Goal: Information Seeking & Learning: Learn about a topic

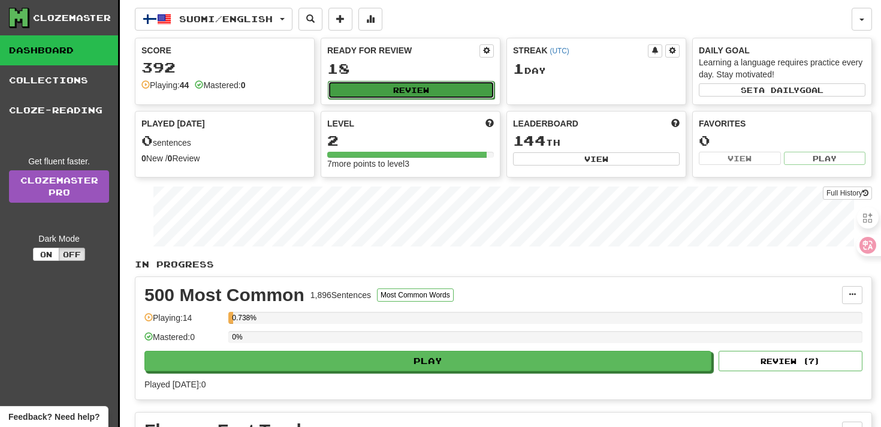
click at [370, 87] on button "Review" at bounding box center [411, 90] width 167 height 18
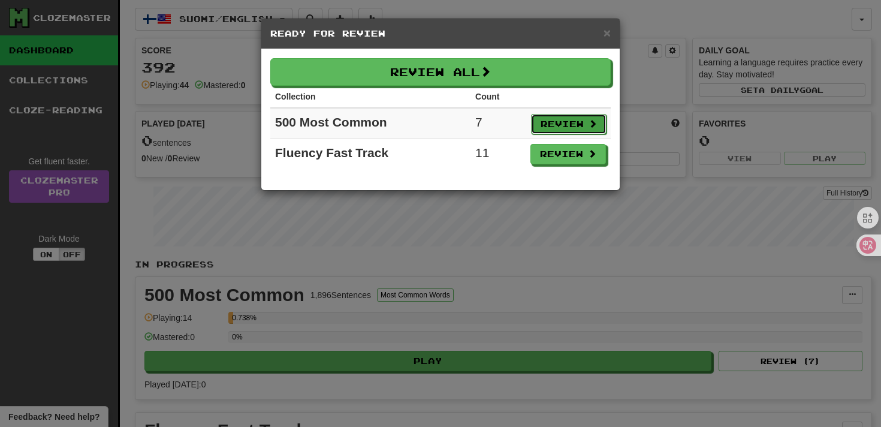
click at [573, 126] on button "Review" at bounding box center [568, 124] width 75 height 20
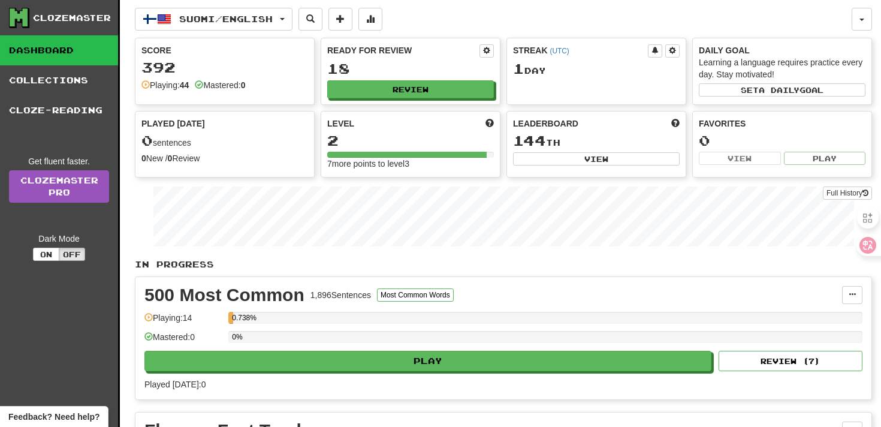
select select "**"
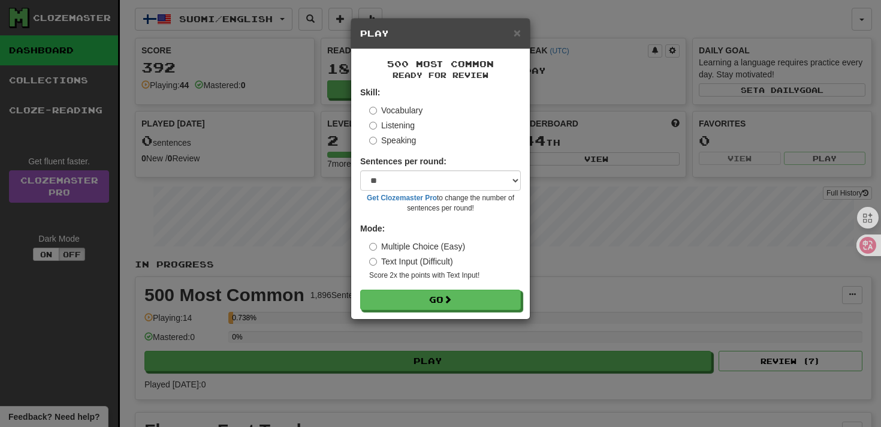
click at [523, 41] on div "× Play" at bounding box center [440, 34] width 179 height 31
click at [521, 34] on div "× Play" at bounding box center [440, 34] width 179 height 31
click at [518, 35] on span "×" at bounding box center [516, 33] width 7 height 14
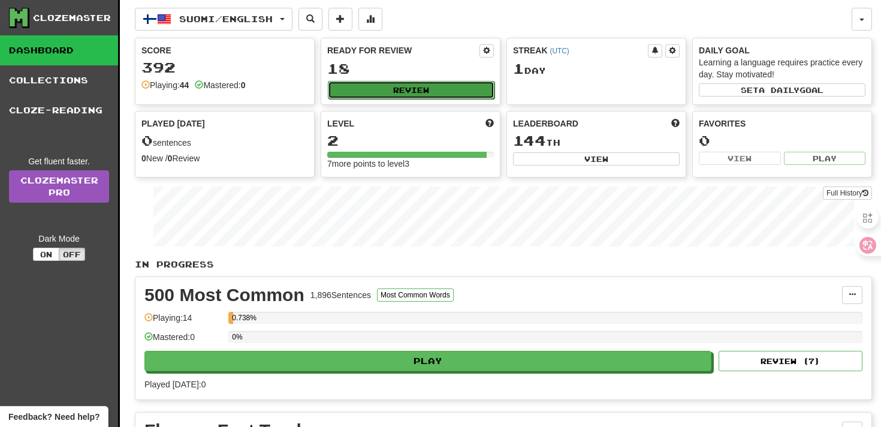
click at [413, 84] on button "Review" at bounding box center [411, 90] width 167 height 18
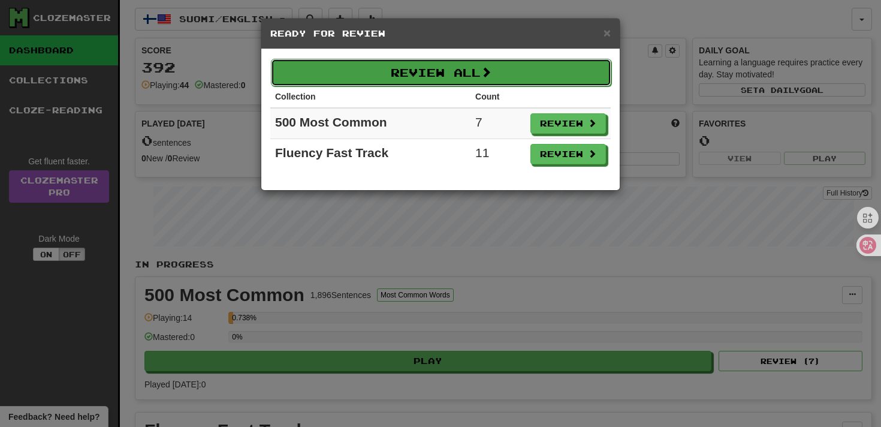
click at [436, 74] on button "Review All" at bounding box center [441, 73] width 340 height 28
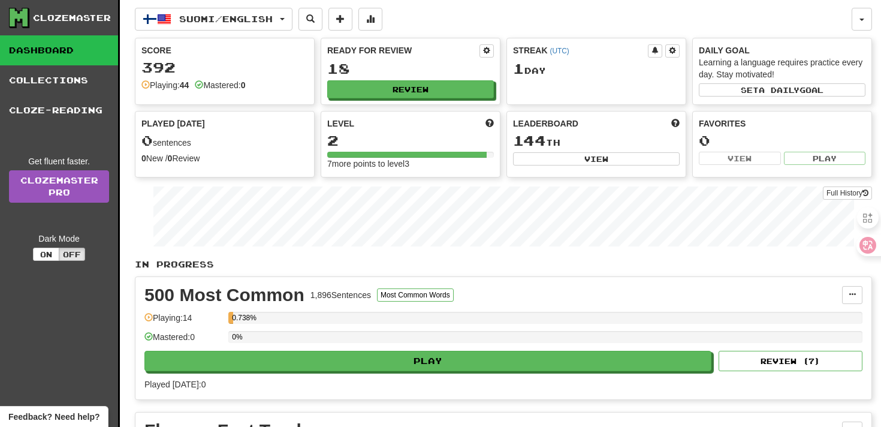
select select "**"
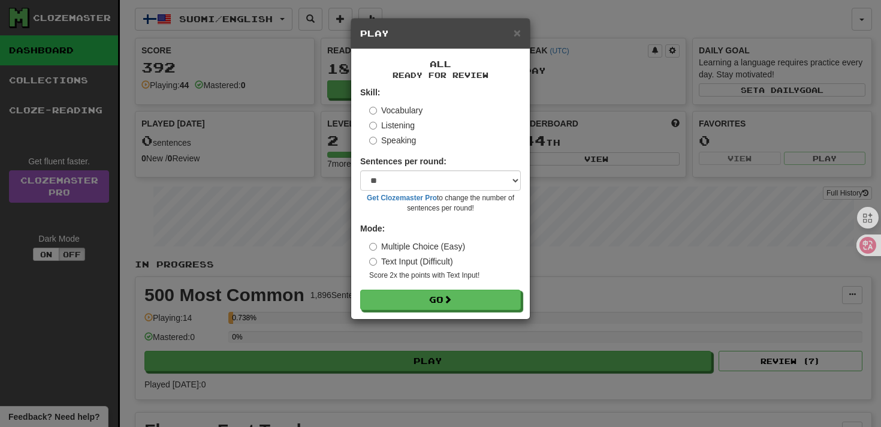
click at [416, 262] on label "Text Input (Difficult)" at bounding box center [411, 261] width 84 height 12
click at [419, 243] on label "Multiple Choice (Easy)" at bounding box center [417, 246] width 96 height 12
click at [413, 293] on button "Go" at bounding box center [441, 300] width 161 height 20
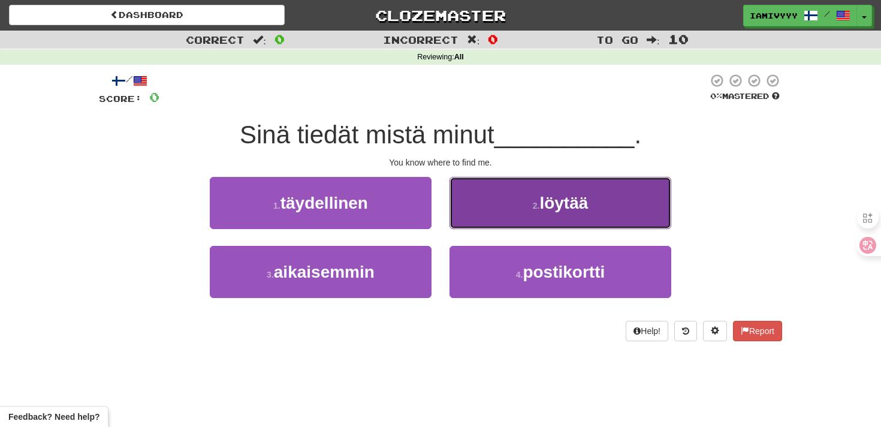
click at [525, 197] on button "2 . löytää" at bounding box center [560, 203] width 222 height 52
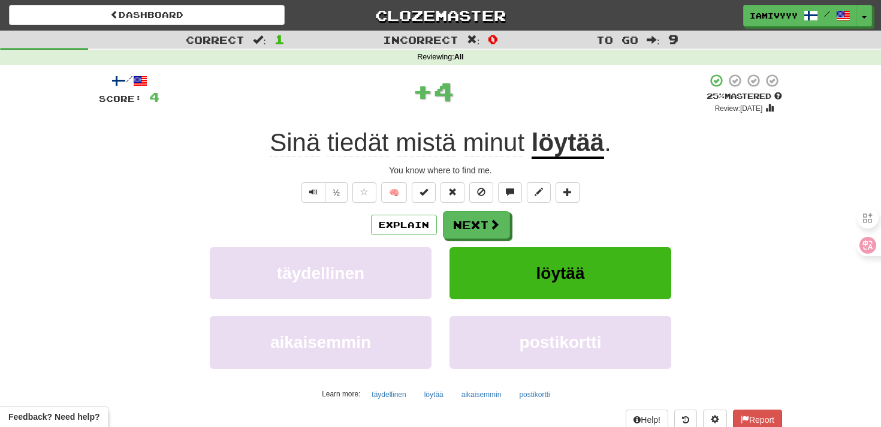
click at [410, 214] on div "Explain Next" at bounding box center [440, 225] width 683 height 28
click at [407, 225] on button "Explain" at bounding box center [404, 224] width 66 height 20
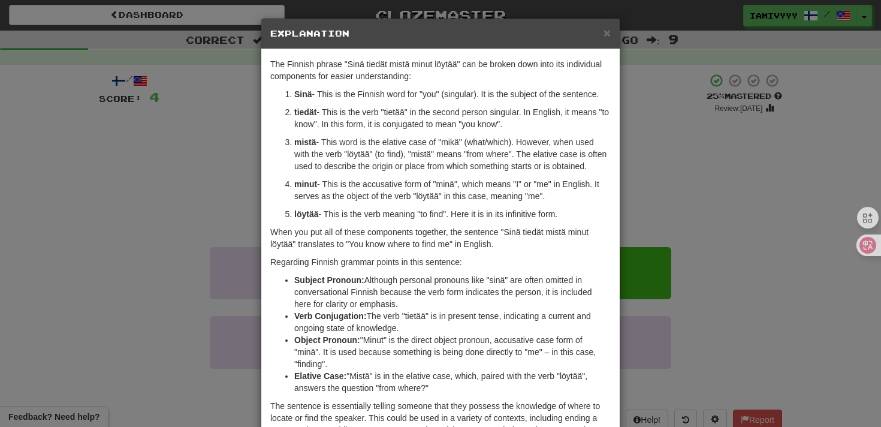
click at [700, 223] on div "× Explanation The Finnish phrase "Sinä tiedät mistä minut löytää" can be broken…" at bounding box center [440, 213] width 881 height 427
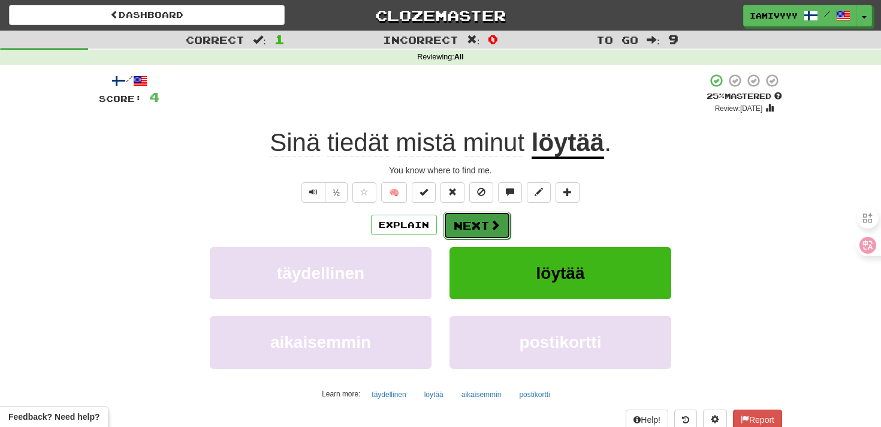
click at [483, 217] on button "Next" at bounding box center [476, 225] width 67 height 28
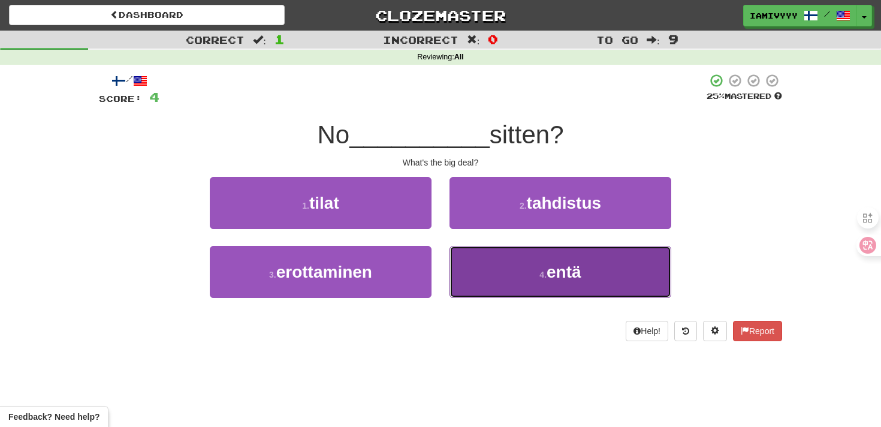
click at [492, 274] on button "4 . entä" at bounding box center [560, 272] width 222 height 52
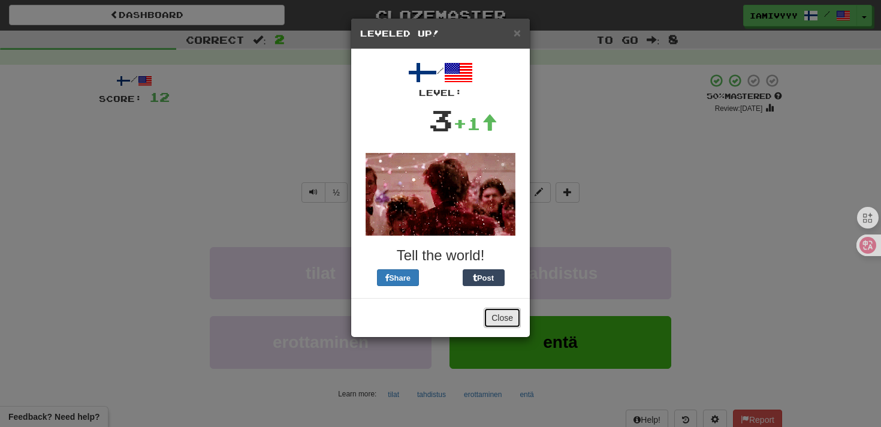
click at [496, 322] on button "Close" at bounding box center [501, 317] width 37 height 20
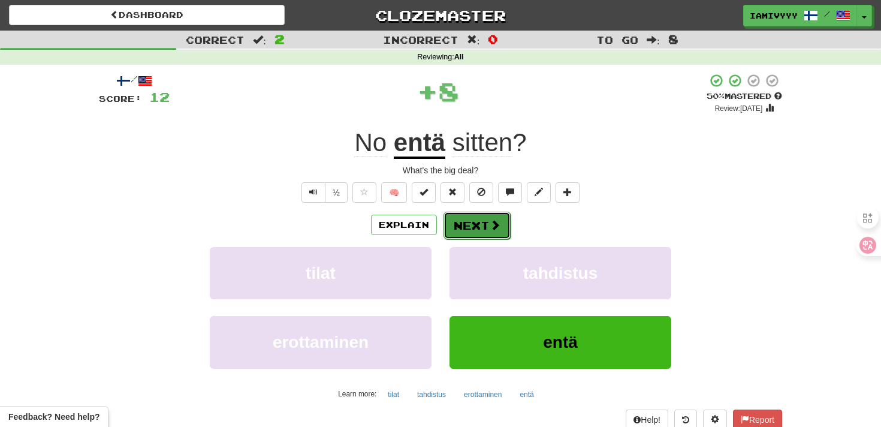
click at [465, 218] on button "Next" at bounding box center [476, 225] width 67 height 28
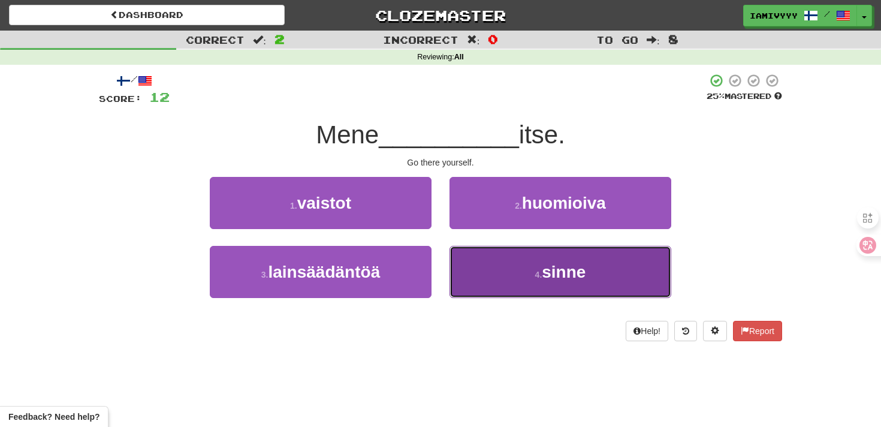
click at [494, 284] on button "4 . sinne" at bounding box center [560, 272] width 222 height 52
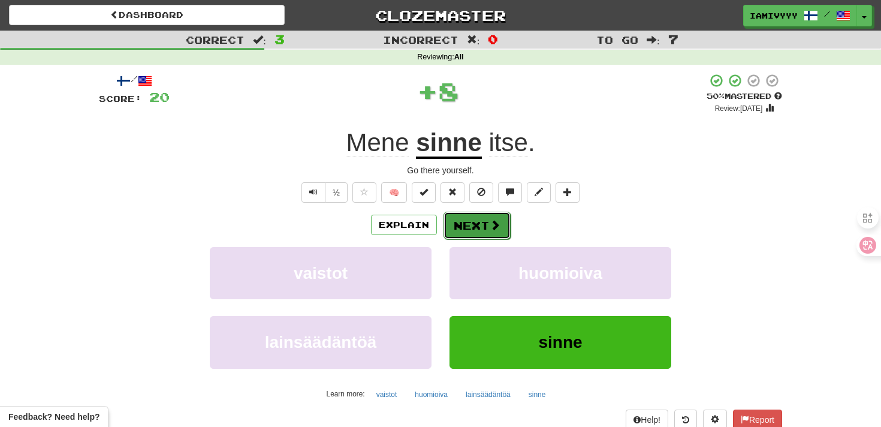
click at [463, 229] on button "Next" at bounding box center [476, 225] width 67 height 28
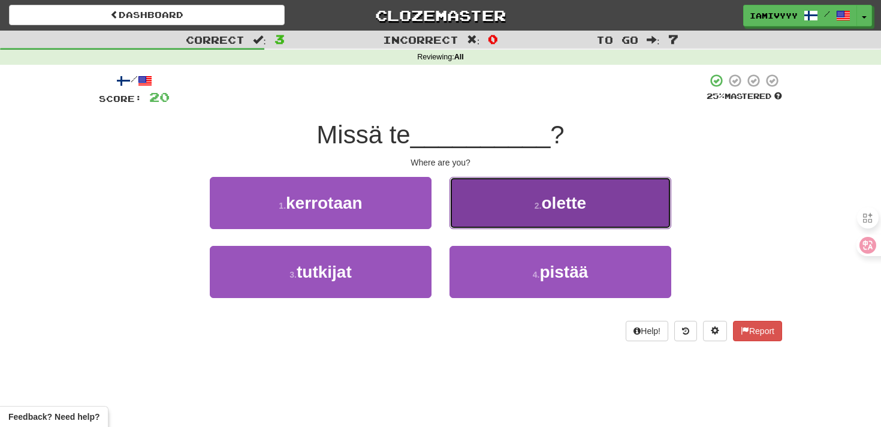
click at [495, 209] on button "2 . olette" at bounding box center [560, 203] width 222 height 52
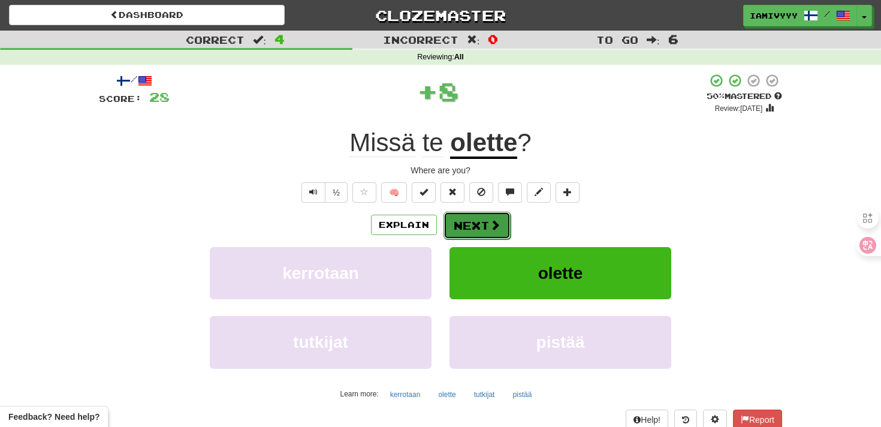
click at [480, 226] on button "Next" at bounding box center [476, 225] width 67 height 28
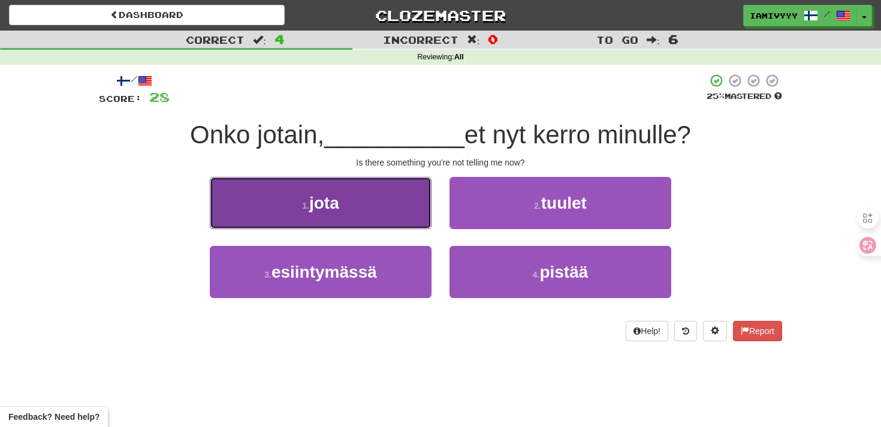
click at [400, 204] on button "1 . jota" at bounding box center [321, 203] width 222 height 52
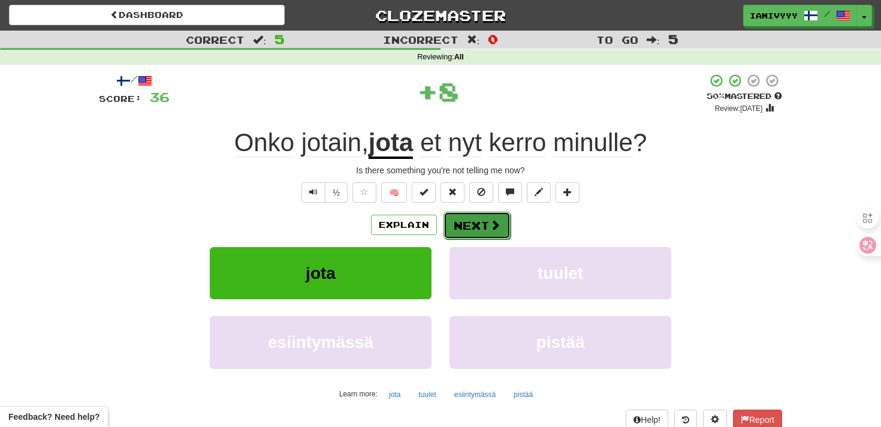
click at [459, 228] on button "Next" at bounding box center [476, 225] width 67 height 28
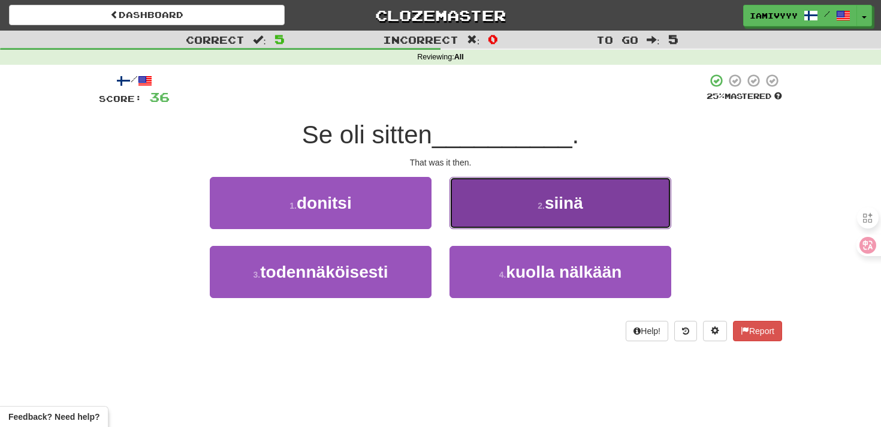
click at [488, 217] on button "2 . siinä" at bounding box center [560, 203] width 222 height 52
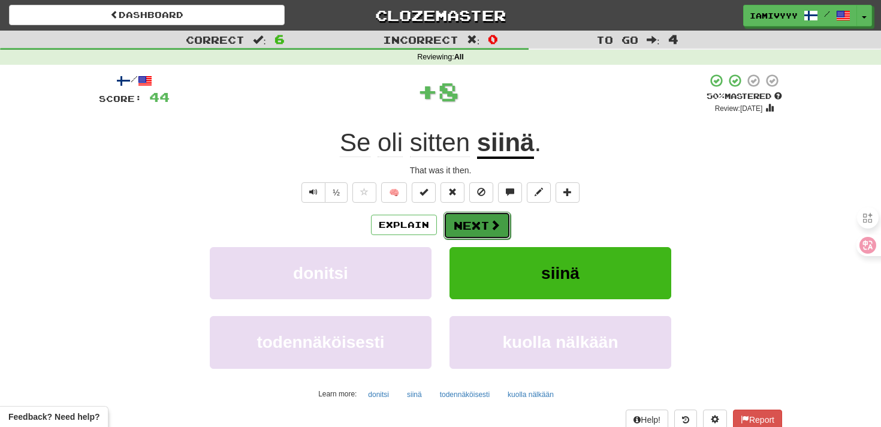
click at [477, 227] on button "Next" at bounding box center [476, 225] width 67 height 28
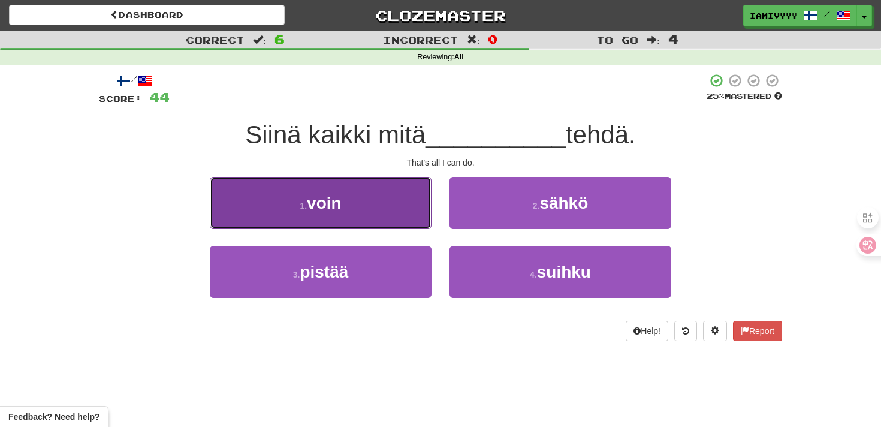
click at [370, 225] on button "1 . voin" at bounding box center [321, 203] width 222 height 52
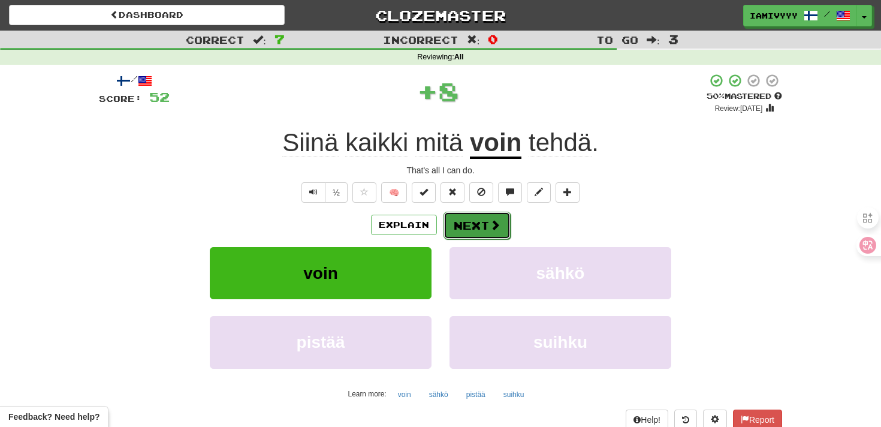
click at [461, 232] on button "Next" at bounding box center [476, 225] width 67 height 28
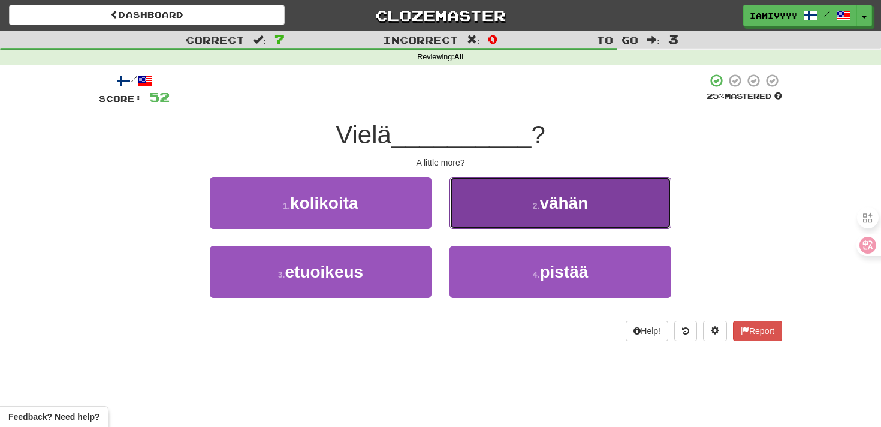
click at [483, 220] on button "2 . vähän" at bounding box center [560, 203] width 222 height 52
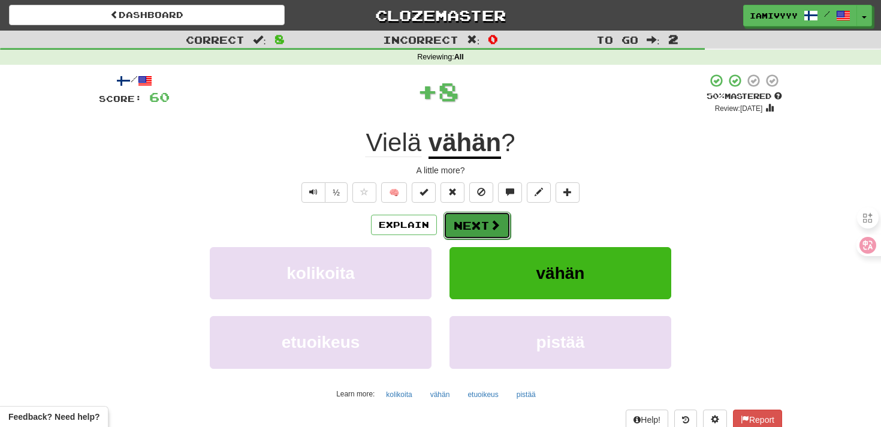
click at [469, 234] on button "Next" at bounding box center [476, 225] width 67 height 28
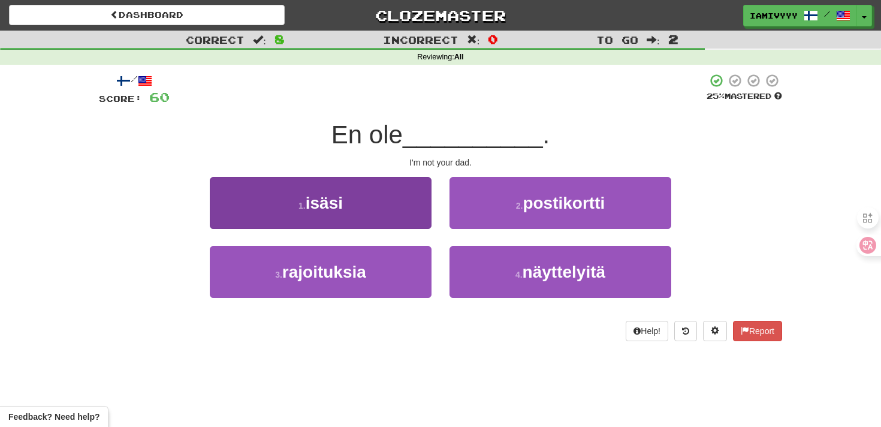
click at [407, 198] on button "1 . isäsi" at bounding box center [321, 203] width 222 height 52
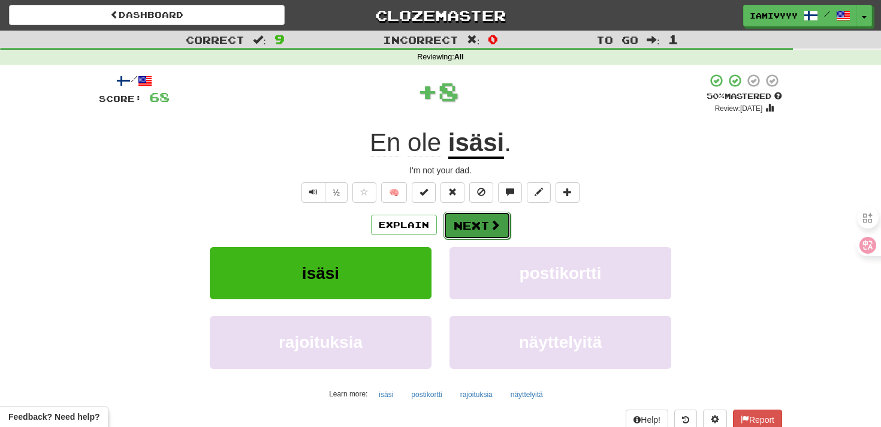
click at [465, 236] on button "Next" at bounding box center [476, 225] width 67 height 28
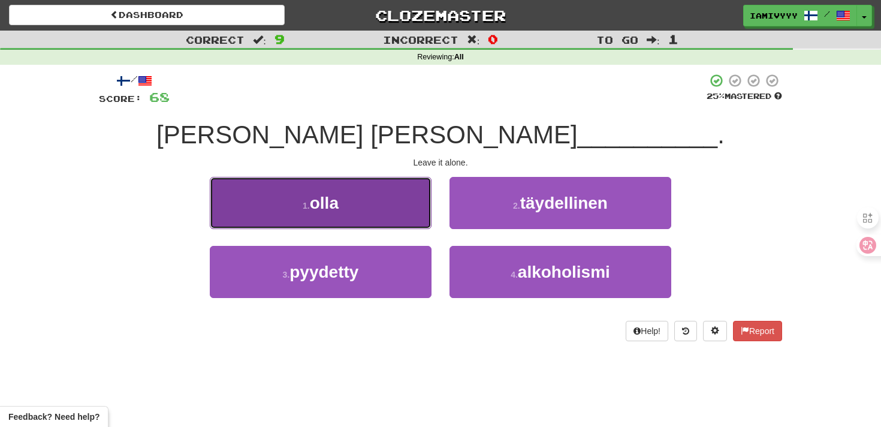
click at [374, 199] on button "1 . olla" at bounding box center [321, 203] width 222 height 52
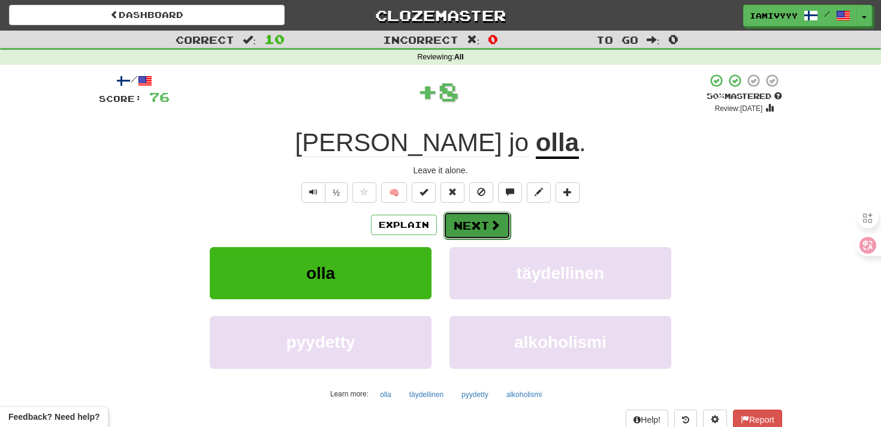
click at [464, 229] on button "Next" at bounding box center [476, 225] width 67 height 28
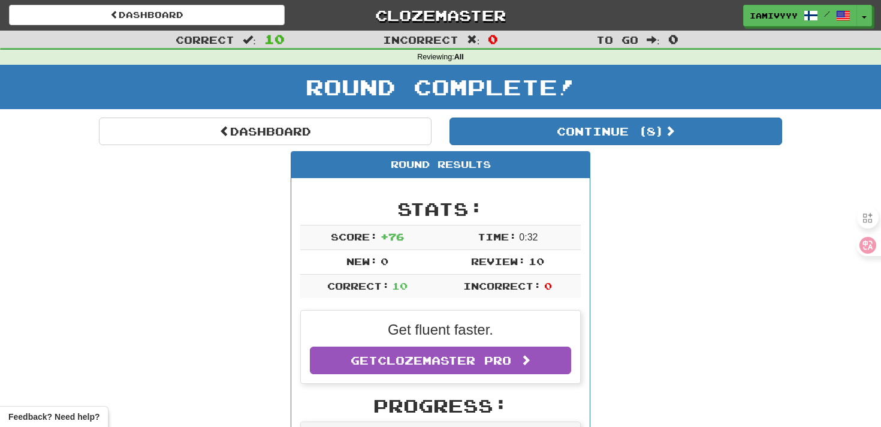
scroll to position [38, 0]
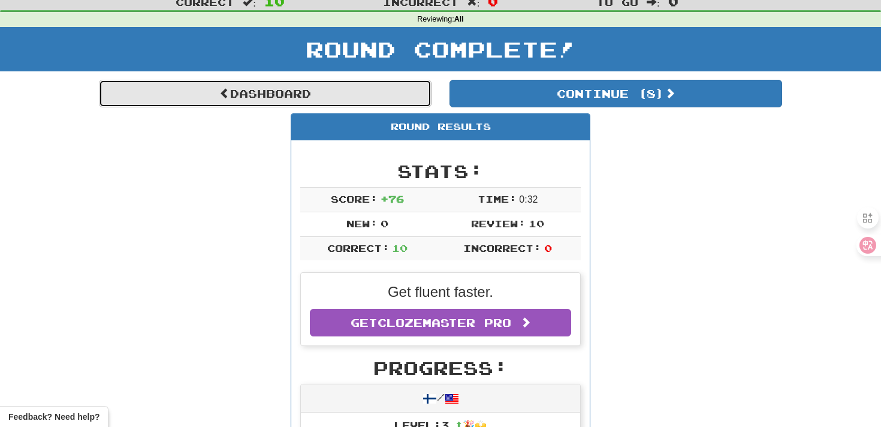
click at [380, 104] on link "Dashboard" at bounding box center [265, 94] width 332 height 28
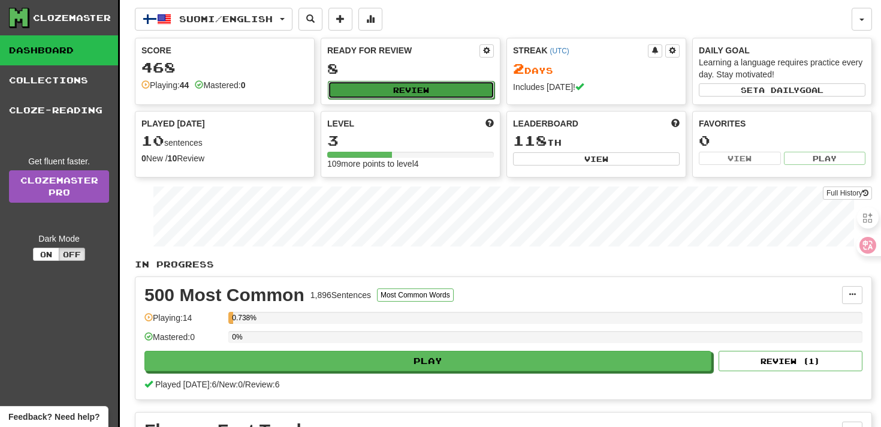
click at [390, 87] on button "Review" at bounding box center [411, 90] width 167 height 18
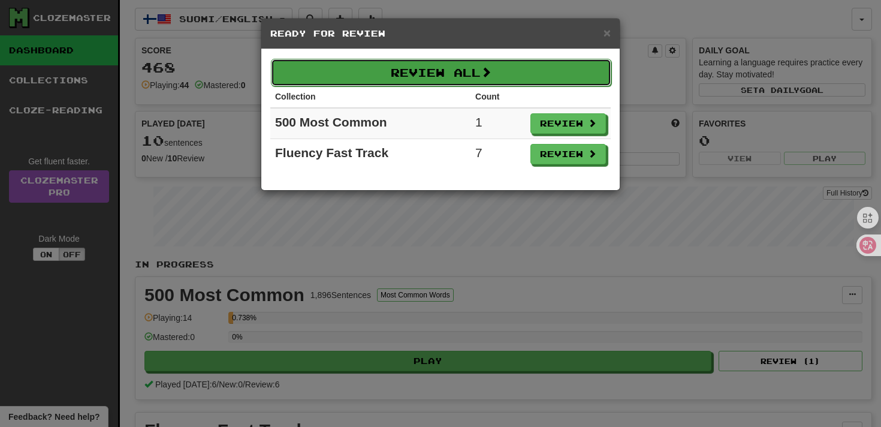
click at [491, 80] on button "Review All" at bounding box center [441, 73] width 340 height 28
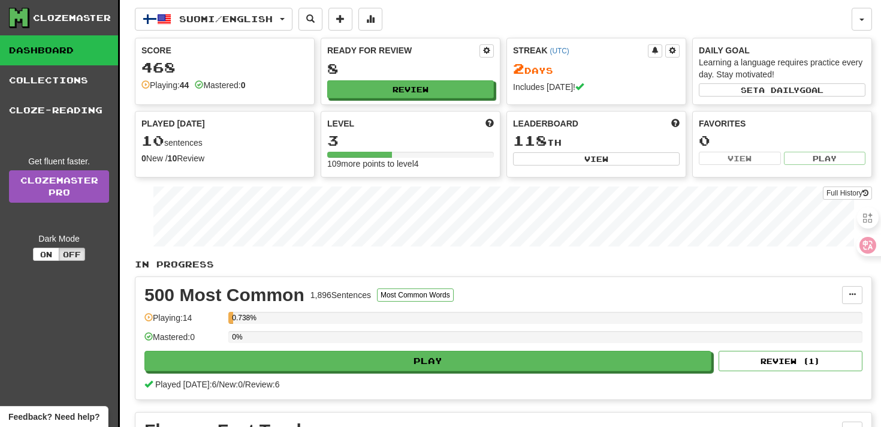
select select "**"
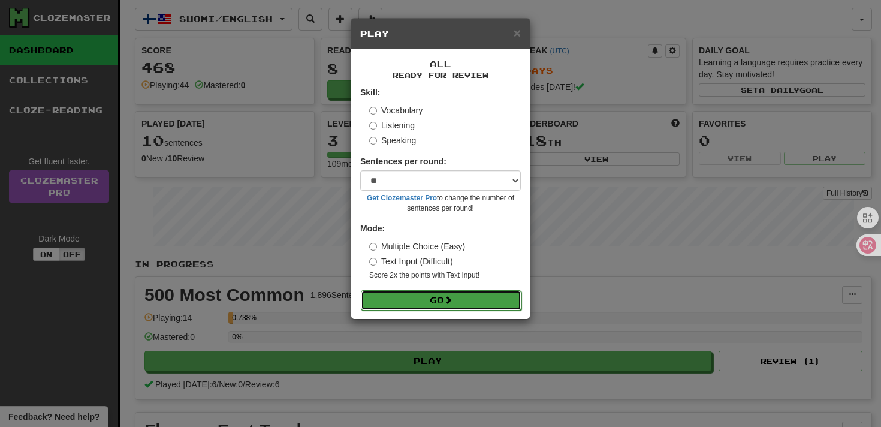
click at [432, 303] on button "Go" at bounding box center [441, 300] width 161 height 20
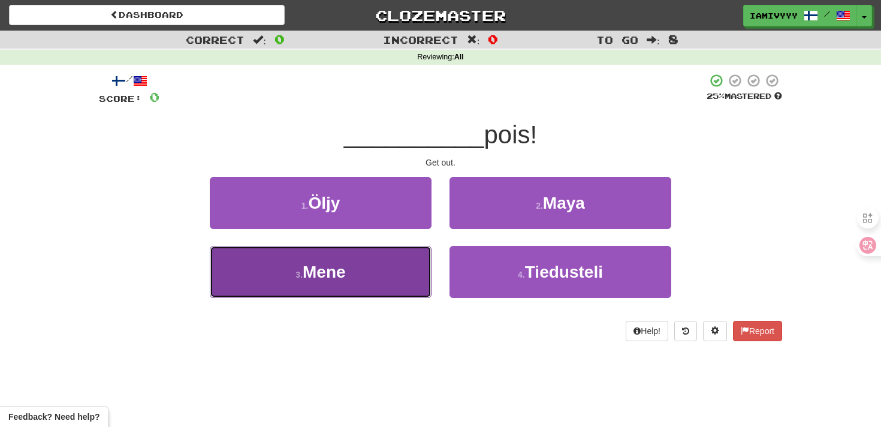
click at [410, 263] on button "3 . Mene" at bounding box center [321, 272] width 222 height 52
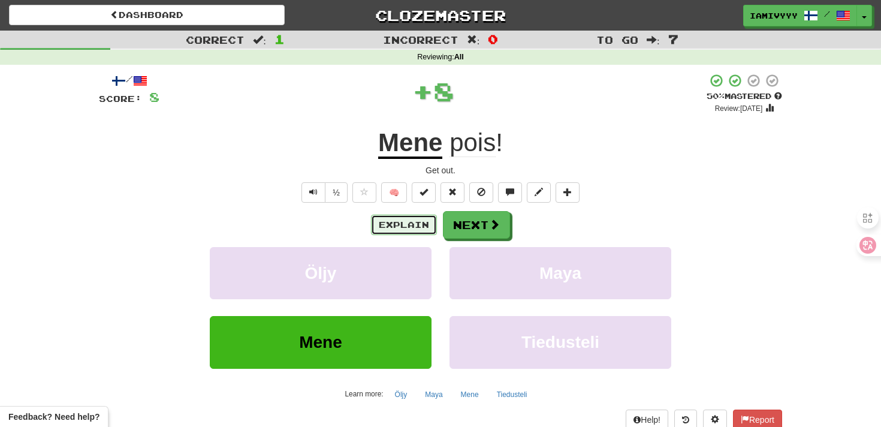
click at [419, 231] on button "Explain" at bounding box center [404, 224] width 66 height 20
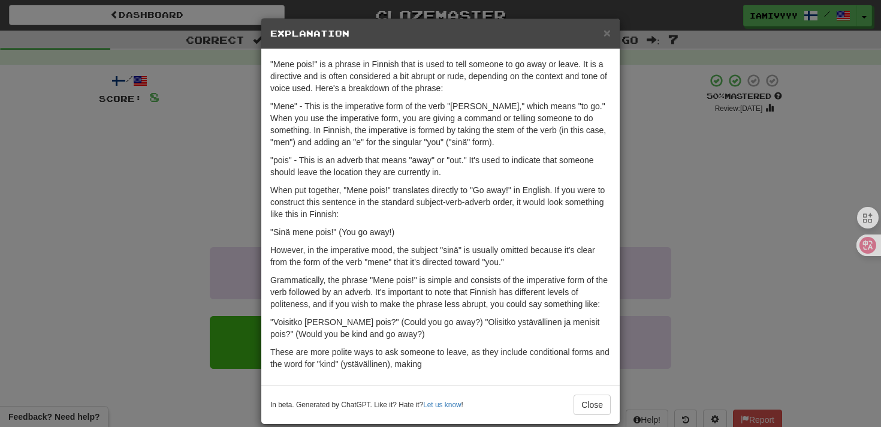
click at [675, 134] on div "× Explanation "Mene pois!" is a phrase in Finnish that is used to tell someone …" at bounding box center [440, 213] width 881 height 427
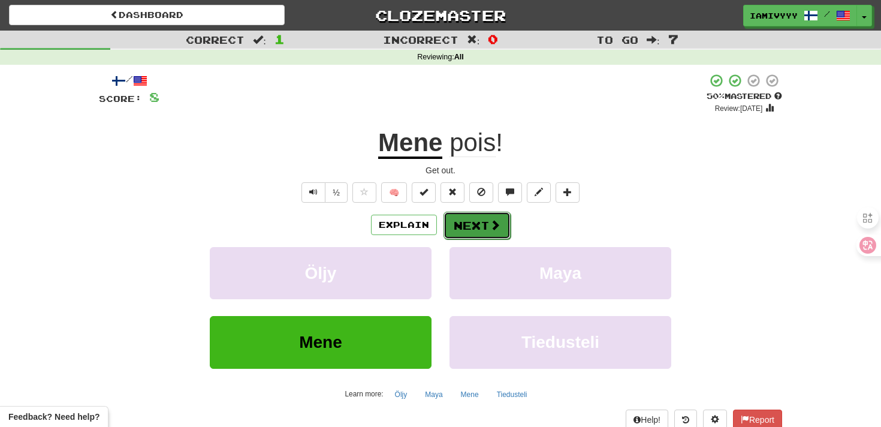
click at [471, 221] on button "Next" at bounding box center [476, 225] width 67 height 28
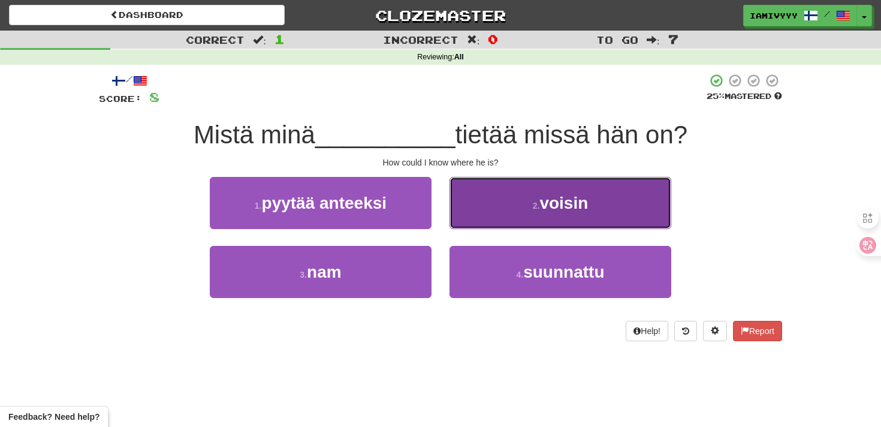
click at [476, 217] on button "2 . voisin" at bounding box center [560, 203] width 222 height 52
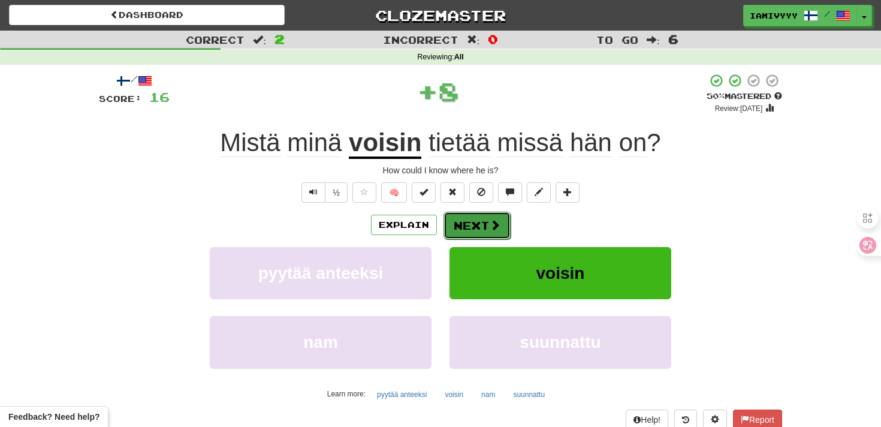
click at [482, 228] on button "Next" at bounding box center [476, 225] width 67 height 28
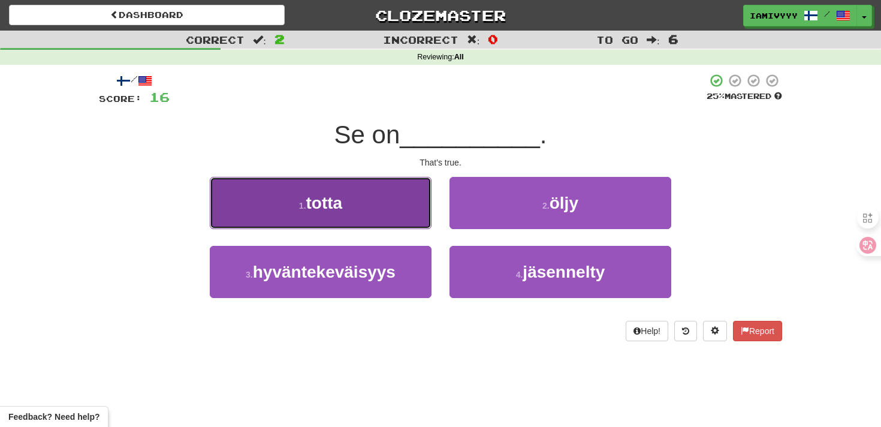
click at [403, 228] on button "1 . totta" at bounding box center [321, 203] width 222 height 52
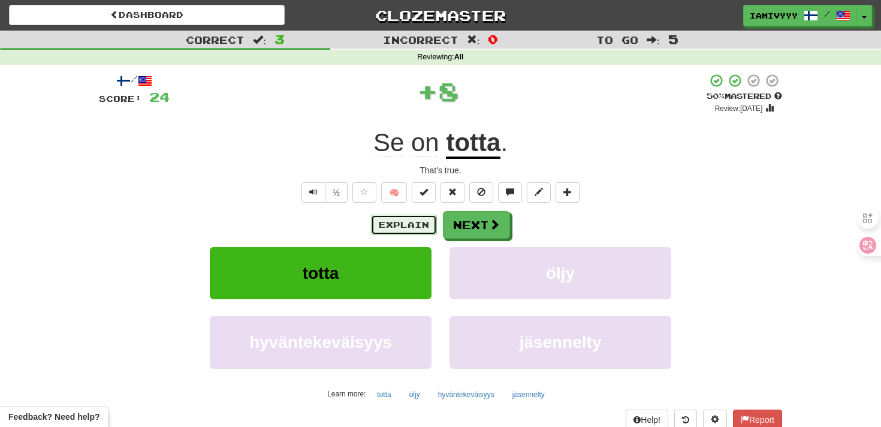
click at [410, 229] on button "Explain" at bounding box center [404, 224] width 66 height 20
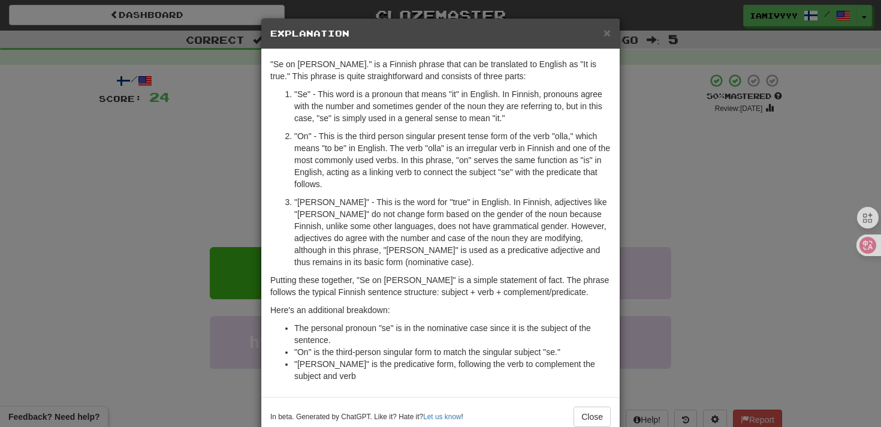
click at [753, 211] on div "× Explanation "Se on totta." is a Finnish phrase that can be translated to Engl…" at bounding box center [440, 213] width 881 height 427
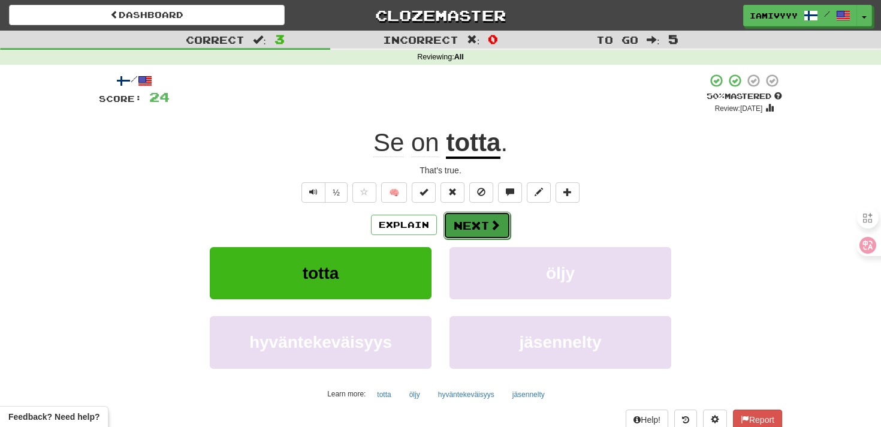
click at [490, 226] on span at bounding box center [494, 224] width 11 height 11
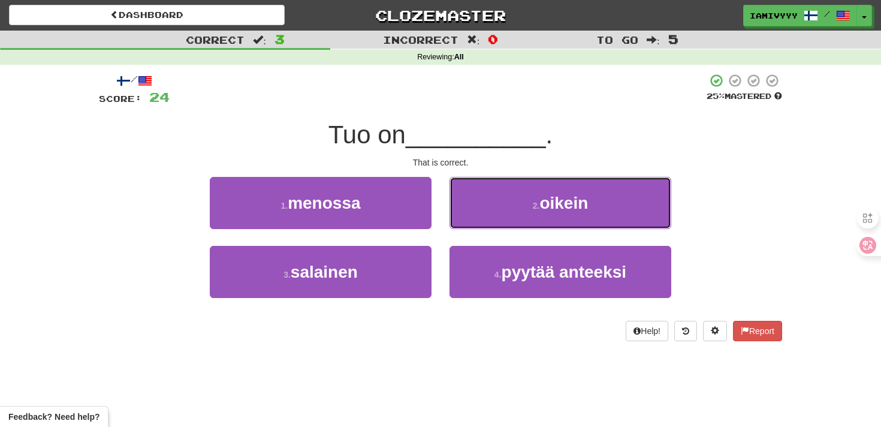
click at [490, 226] on button "2 . oikein" at bounding box center [560, 203] width 222 height 52
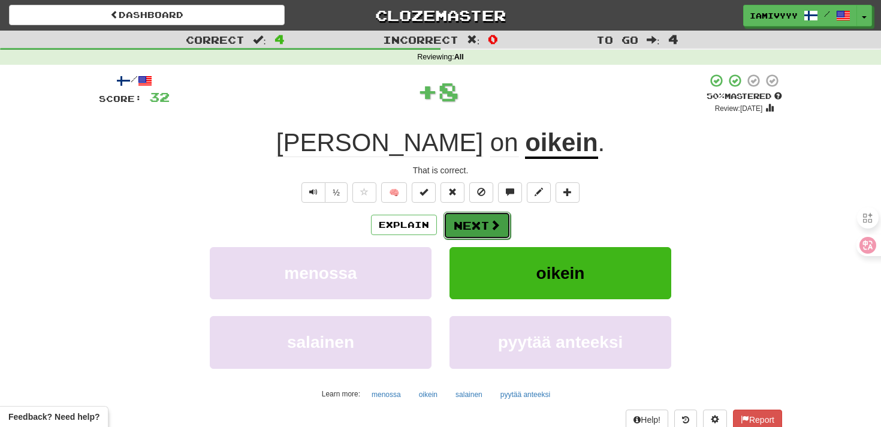
click at [486, 227] on button "Next" at bounding box center [476, 225] width 67 height 28
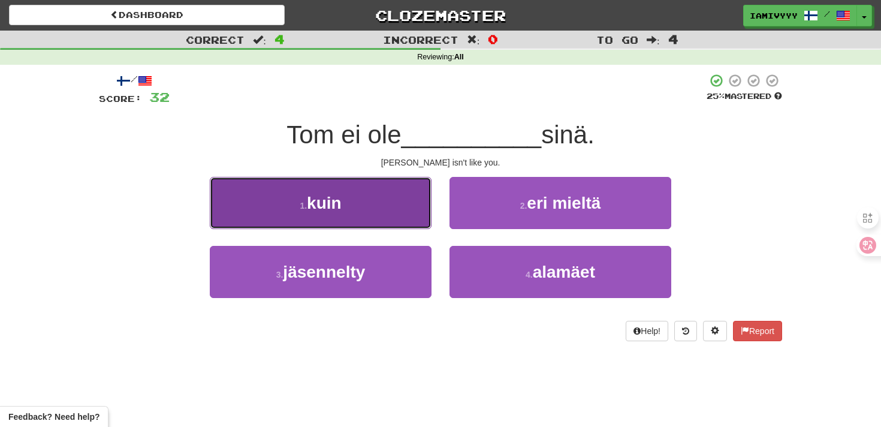
click at [368, 206] on button "1 . kuin" at bounding box center [321, 203] width 222 height 52
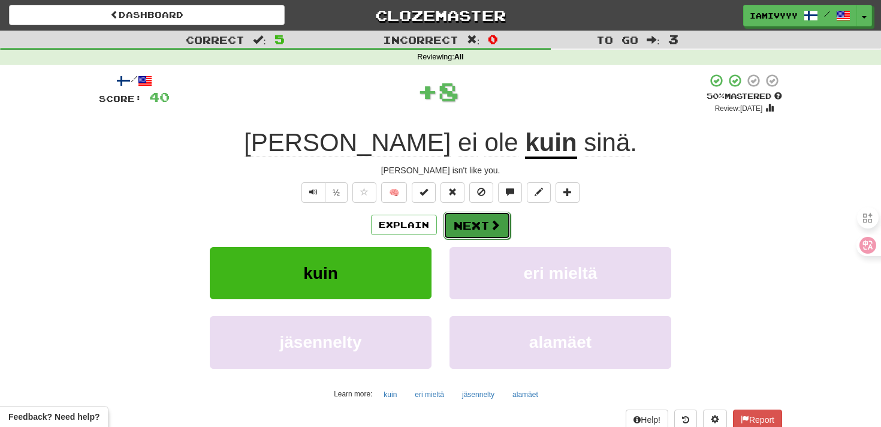
click at [448, 232] on button "Next" at bounding box center [476, 225] width 67 height 28
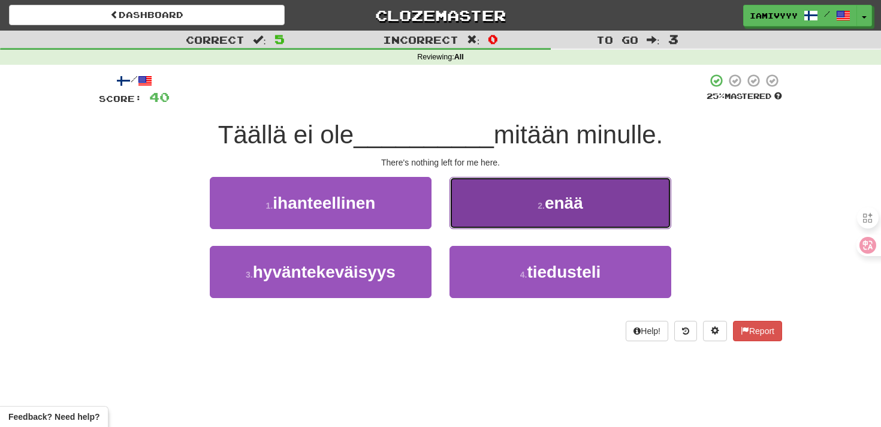
click at [476, 226] on button "2 . enää" at bounding box center [560, 203] width 222 height 52
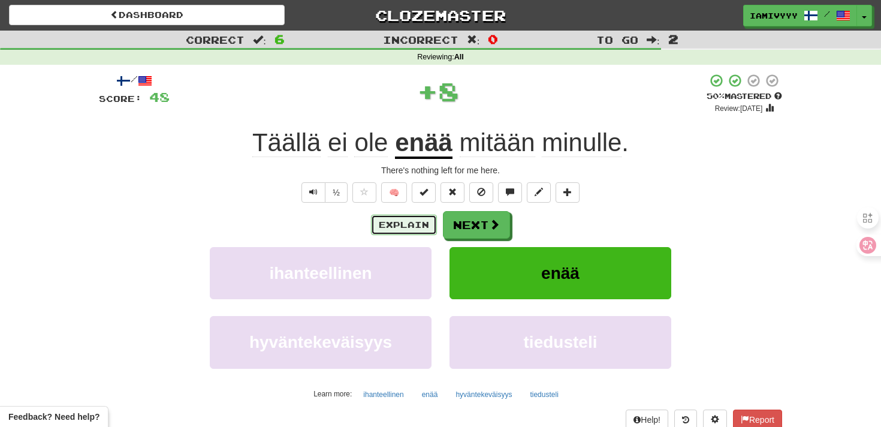
click at [421, 220] on button "Explain" at bounding box center [404, 224] width 66 height 20
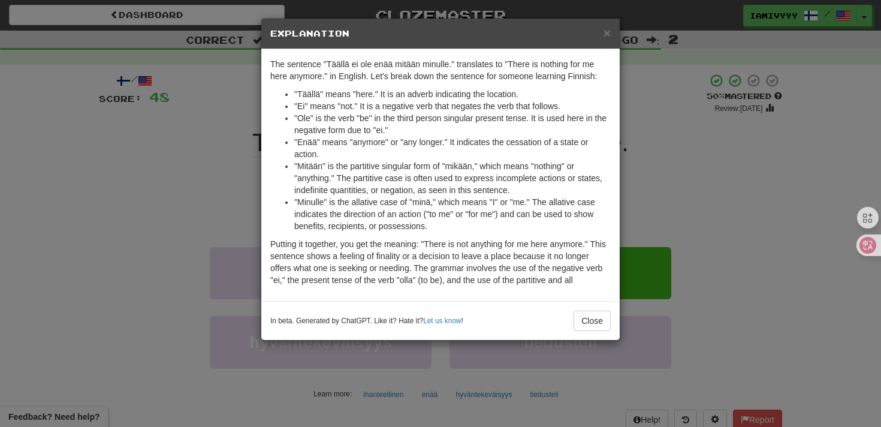
click at [667, 123] on div "× Explanation The sentence "Täällä ei ole enää mitään minulle." translates to "…" at bounding box center [440, 213] width 881 height 427
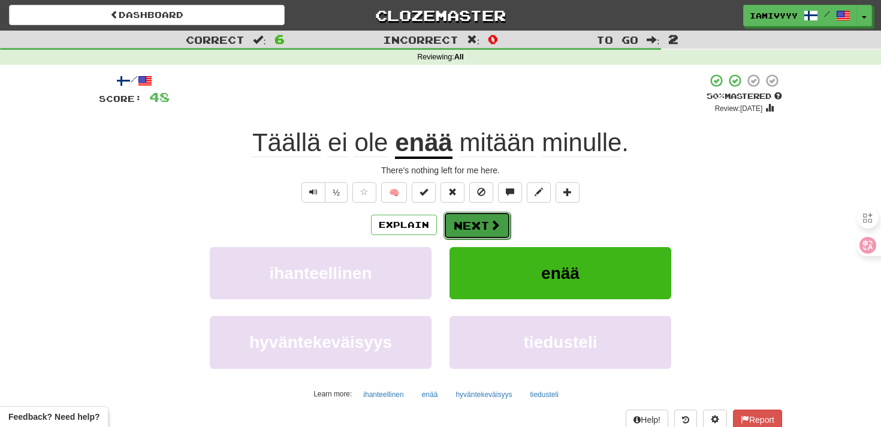
click at [492, 227] on span at bounding box center [494, 224] width 11 height 11
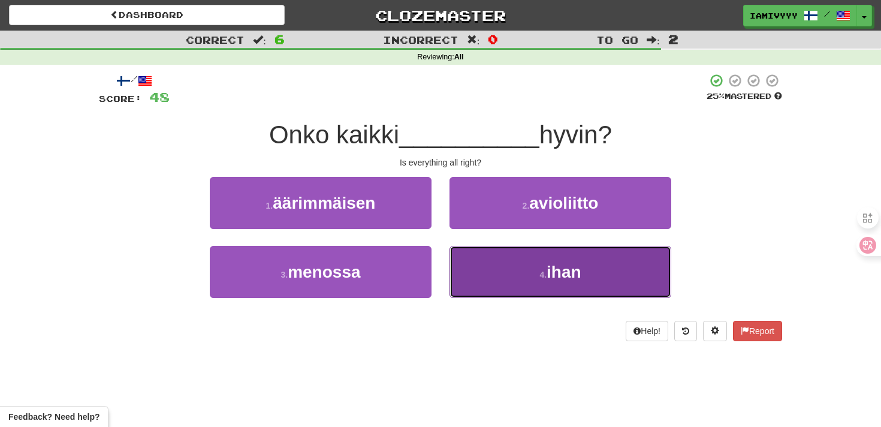
click at [498, 275] on button "4 . ihan" at bounding box center [560, 272] width 222 height 52
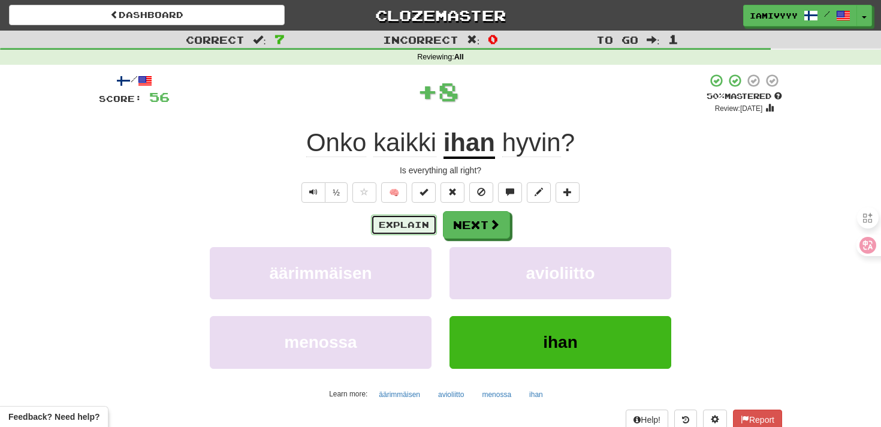
click at [429, 224] on button "Explain" at bounding box center [404, 224] width 66 height 20
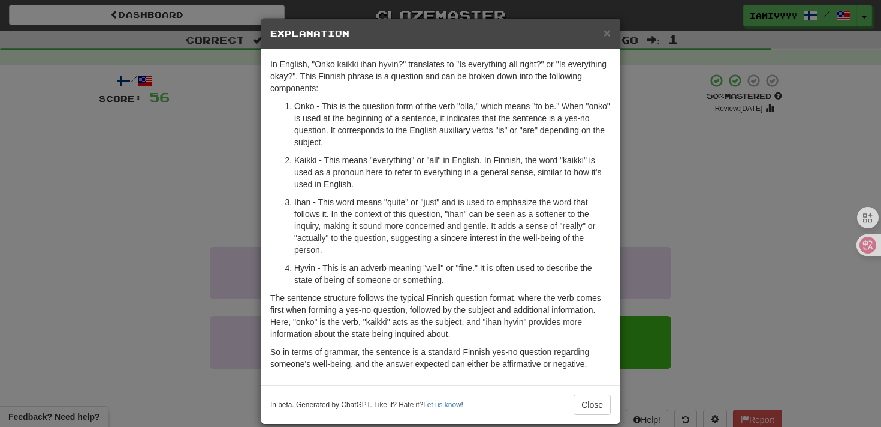
click at [635, 202] on div "× Explanation In English, "Onko kaikki ihan hyvin?" translates to "Is everythin…" at bounding box center [440, 213] width 881 height 427
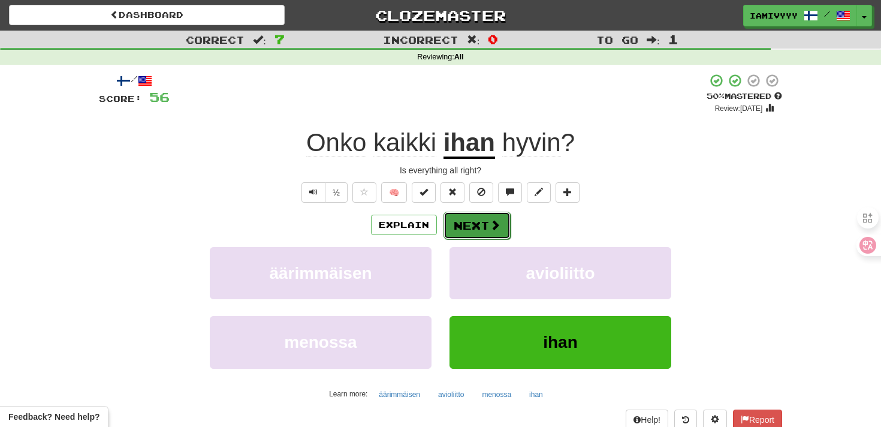
click at [479, 219] on button "Next" at bounding box center [476, 225] width 67 height 28
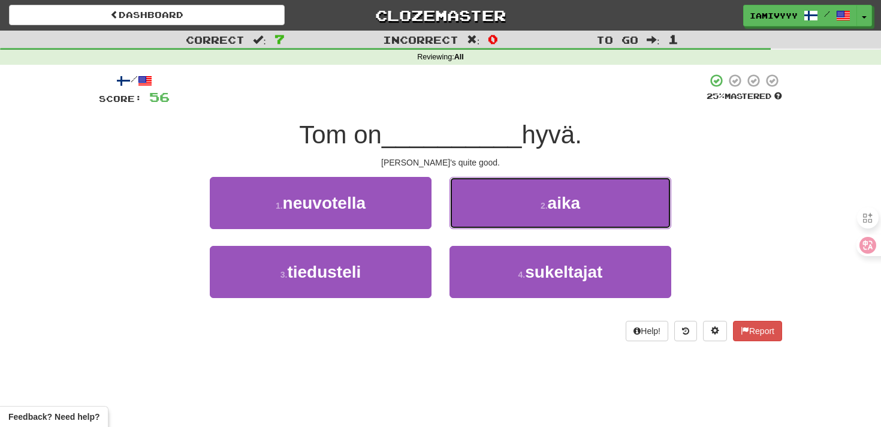
click at [479, 219] on button "2 . aika" at bounding box center [560, 203] width 222 height 52
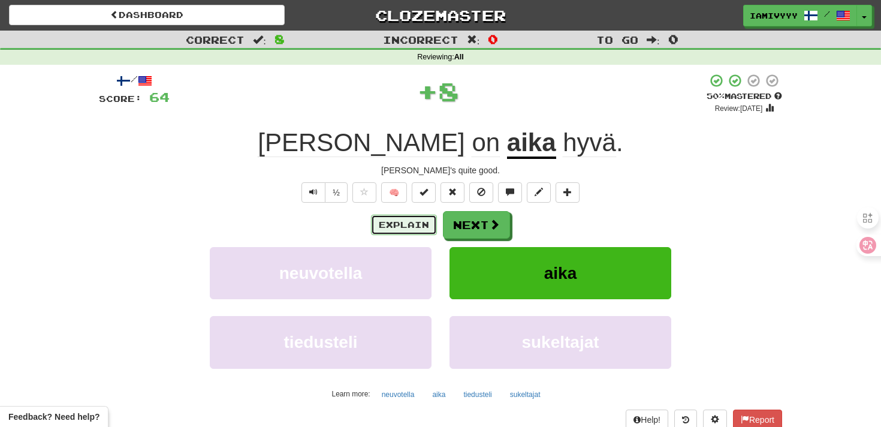
click at [411, 222] on button "Explain" at bounding box center [404, 224] width 66 height 20
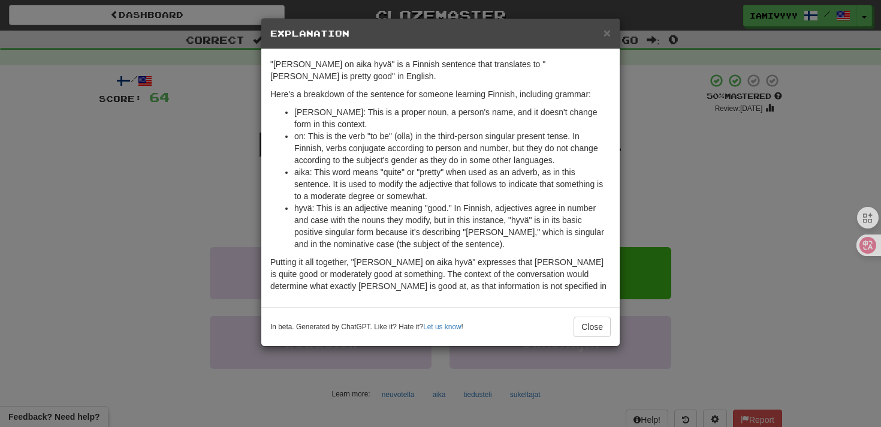
click at [673, 168] on div "× Explanation "Tom on aika hyvä" is a Finnish sentence that translates to "Tom …" at bounding box center [440, 213] width 881 height 427
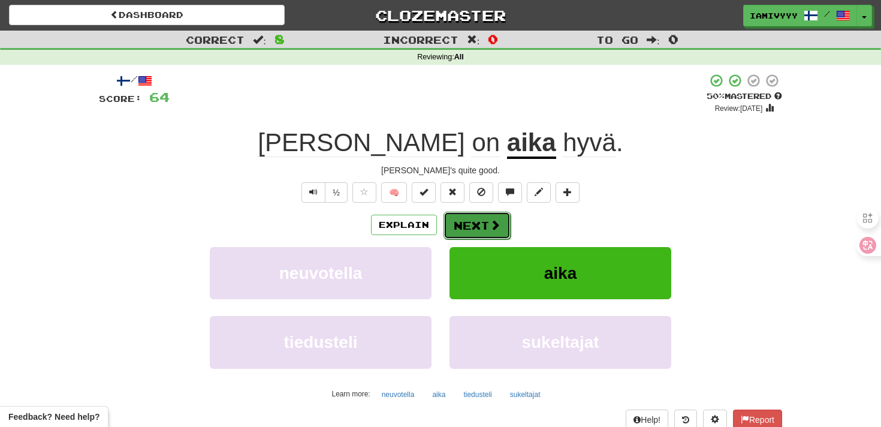
click at [471, 232] on button "Next" at bounding box center [476, 225] width 67 height 28
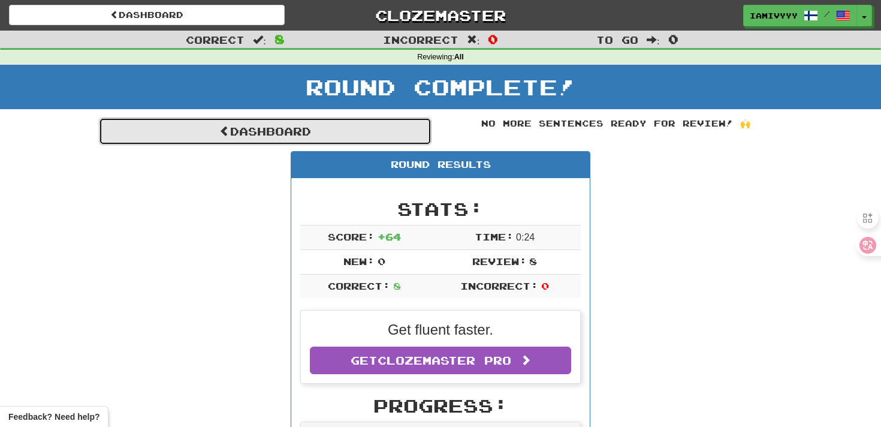
click at [219, 132] on span at bounding box center [224, 130] width 11 height 11
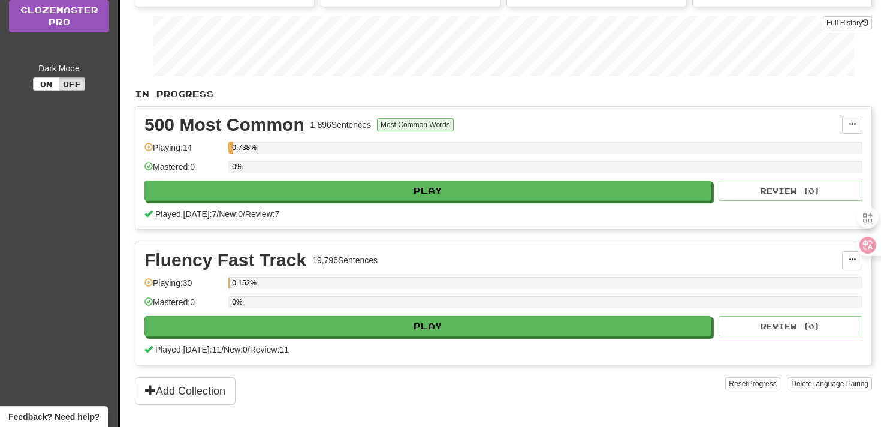
scroll to position [181, 0]
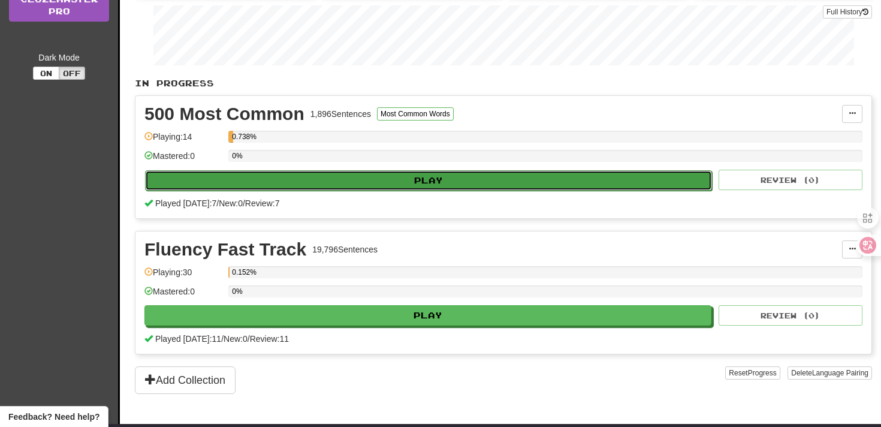
click at [421, 176] on button "Play" at bounding box center [428, 180] width 567 height 20
select select "**"
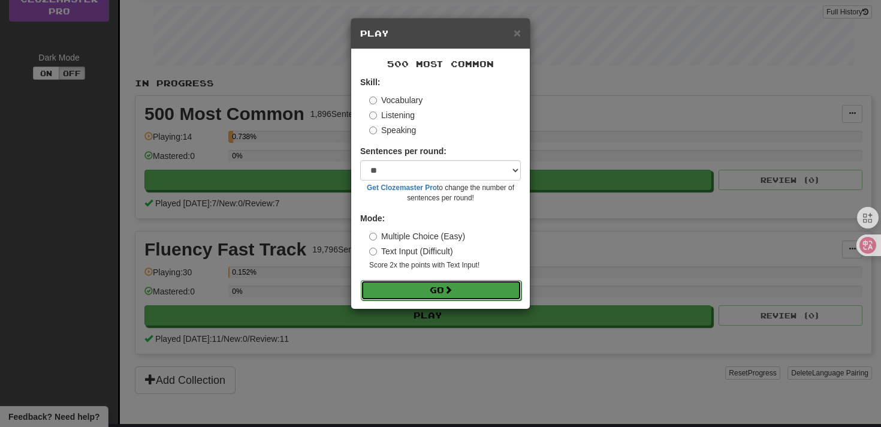
click at [415, 280] on button "Go" at bounding box center [441, 290] width 161 height 20
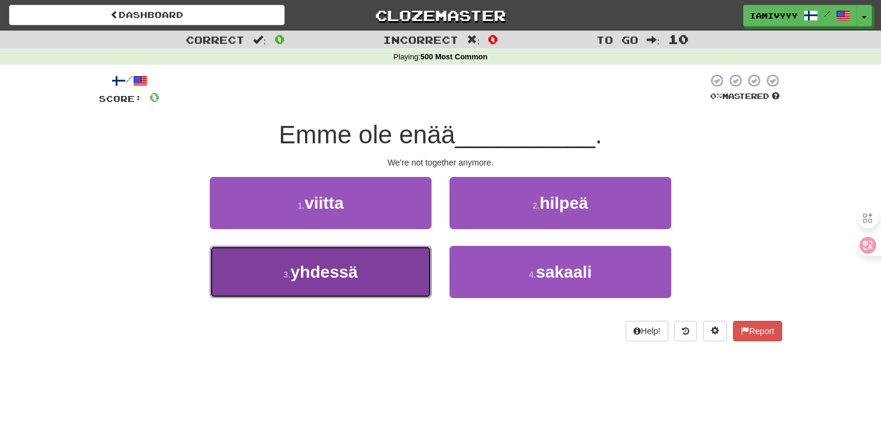
click at [369, 284] on button "3 . yhdessä" at bounding box center [321, 272] width 222 height 52
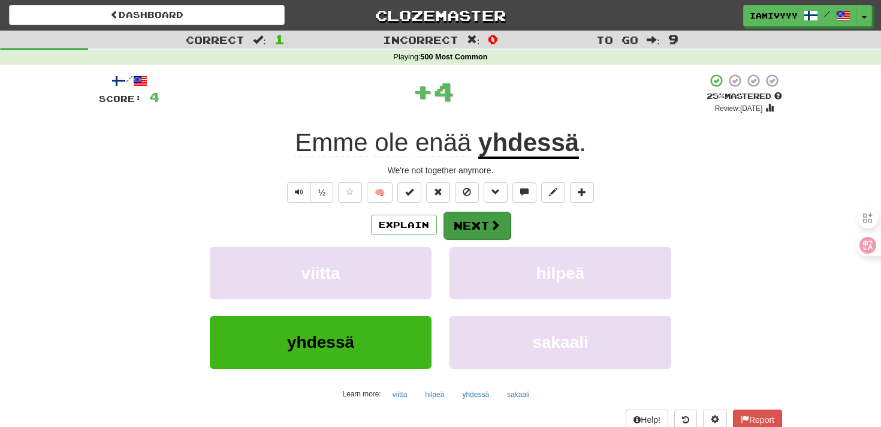
click at [477, 232] on button "Next" at bounding box center [476, 225] width 67 height 28
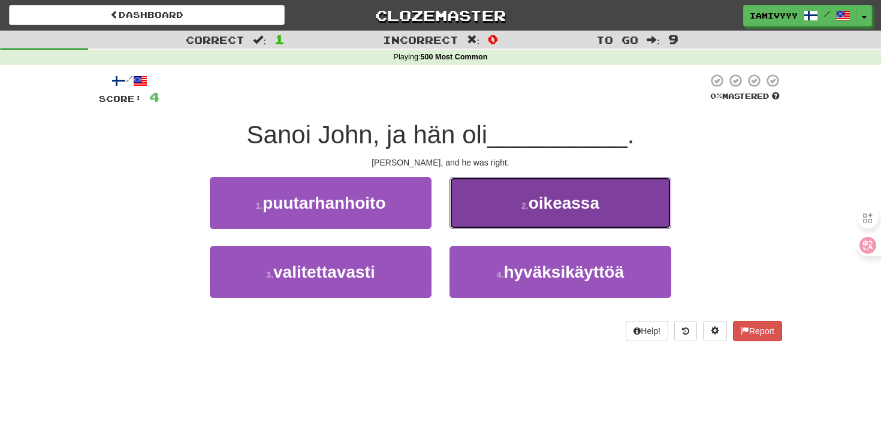
click at [475, 212] on button "2 . oikeassa" at bounding box center [560, 203] width 222 height 52
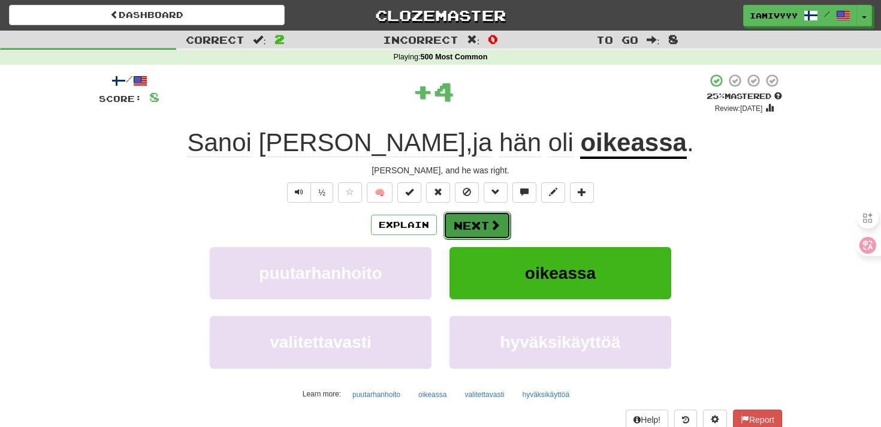
click at [473, 222] on button "Next" at bounding box center [476, 225] width 67 height 28
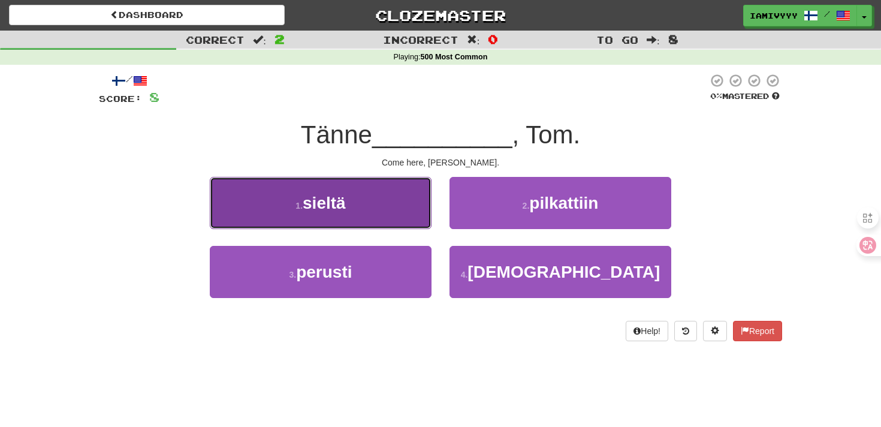
click at [394, 220] on button "1 . sieltä" at bounding box center [321, 203] width 222 height 52
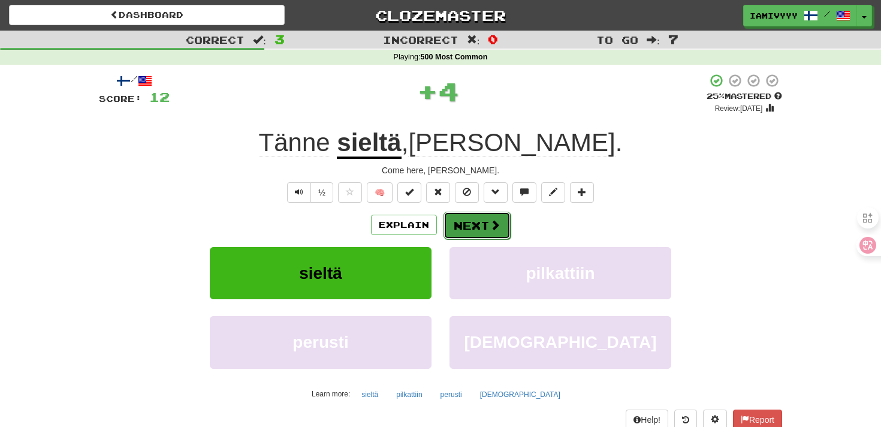
click at [468, 230] on button "Next" at bounding box center [476, 225] width 67 height 28
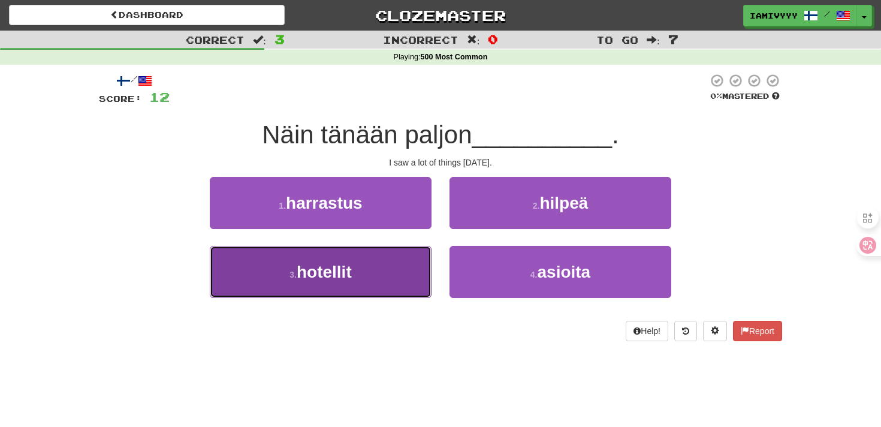
click at [423, 280] on button "3 . hotellit" at bounding box center [321, 272] width 222 height 52
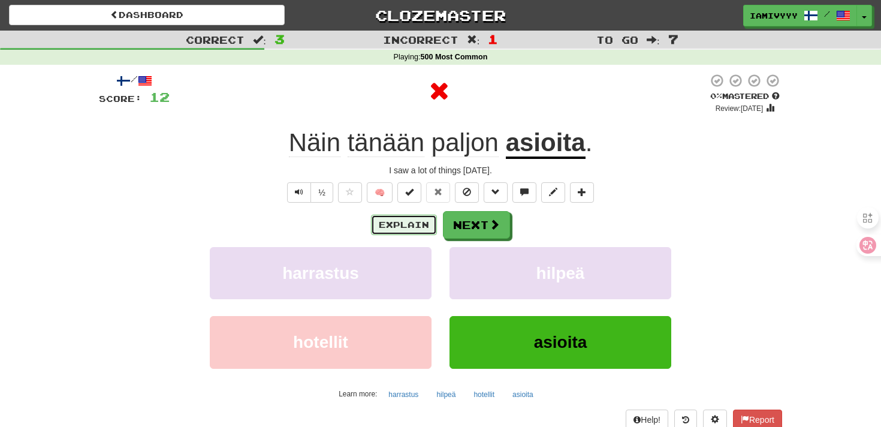
click at [400, 232] on button "Explain" at bounding box center [404, 224] width 66 height 20
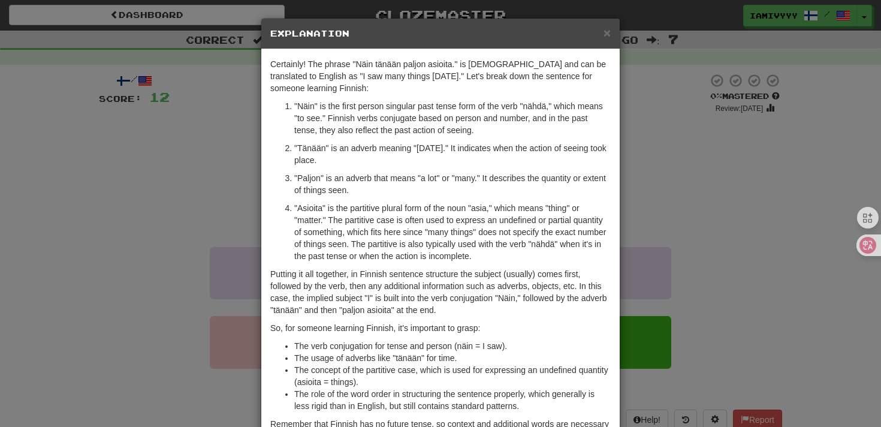
click at [635, 185] on div "× Explanation Certainly! The phrase "Näin tänään paljon asioita." is Finnish an…" at bounding box center [440, 213] width 881 height 427
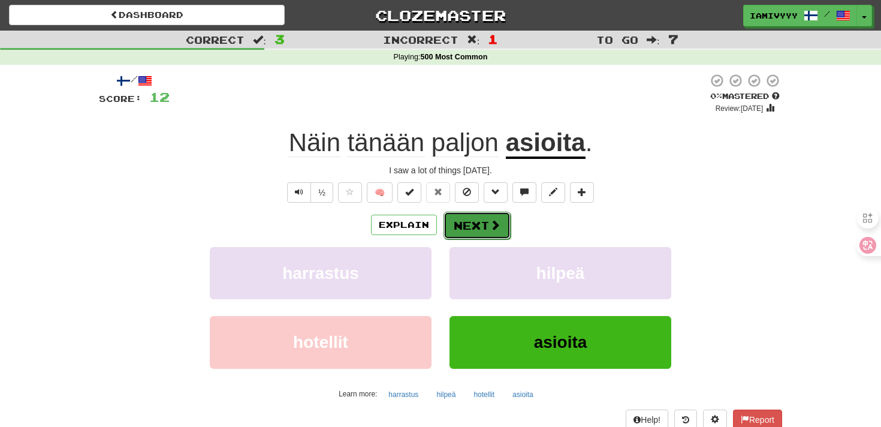
click at [476, 230] on button "Next" at bounding box center [476, 225] width 67 height 28
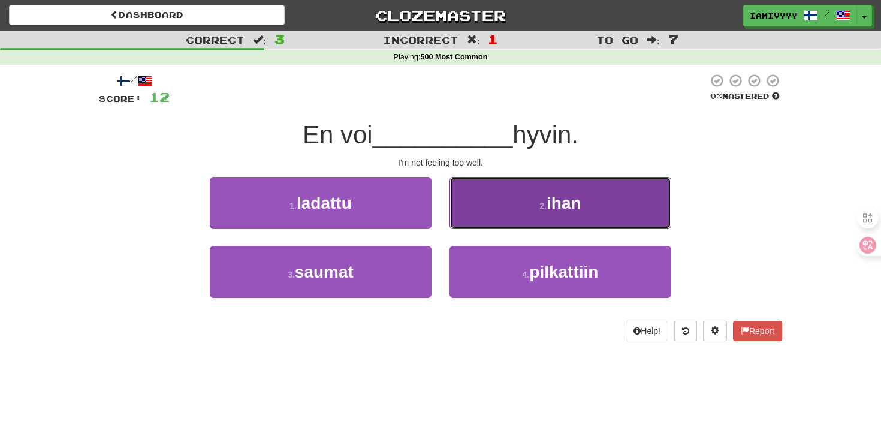
click at [495, 217] on button "2 . ihan" at bounding box center [560, 203] width 222 height 52
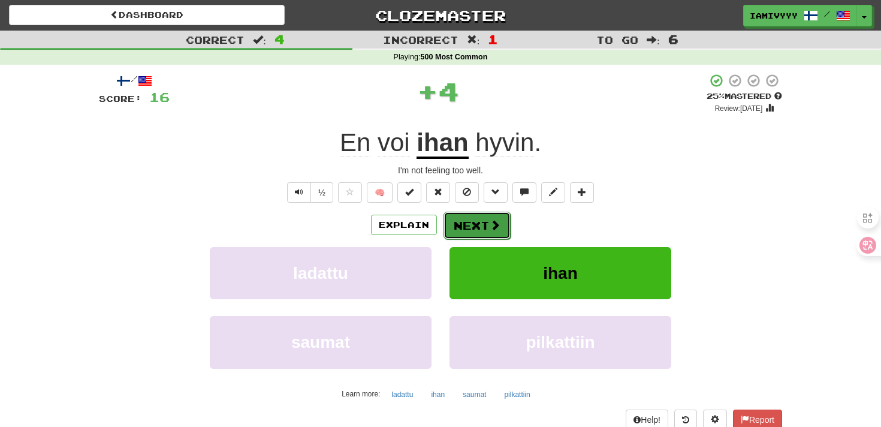
click at [489, 225] on span at bounding box center [494, 224] width 11 height 11
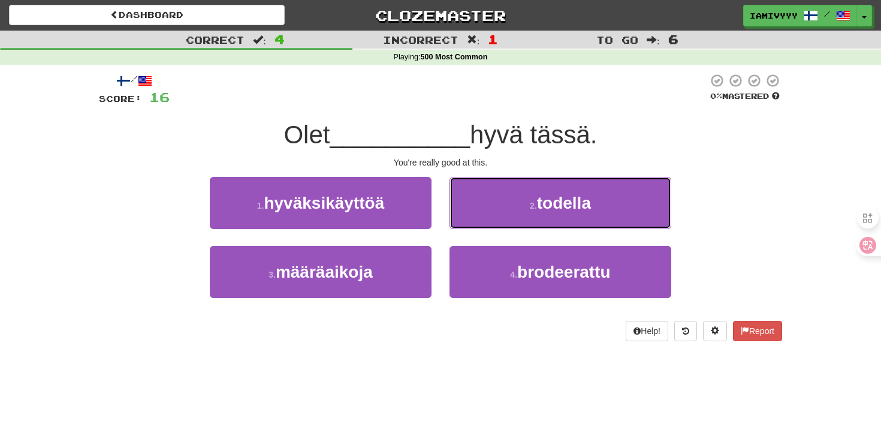
click at [489, 225] on button "2 . todella" at bounding box center [560, 203] width 222 height 52
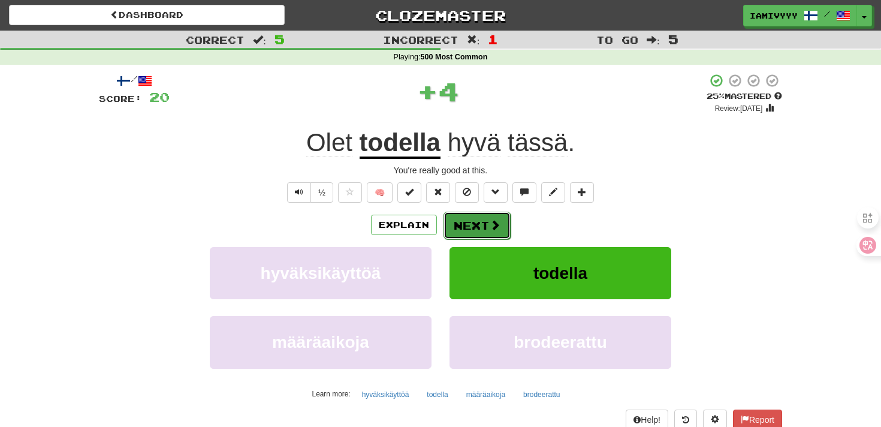
click at [473, 230] on button "Next" at bounding box center [476, 225] width 67 height 28
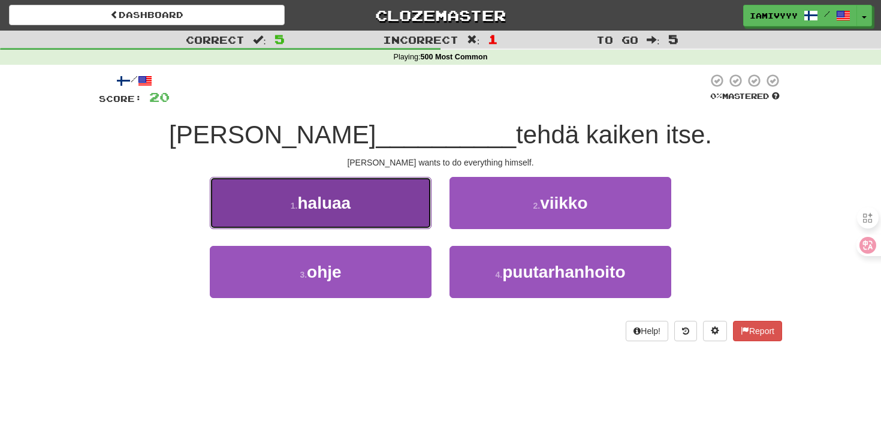
click at [376, 222] on button "1 . haluaa" at bounding box center [321, 203] width 222 height 52
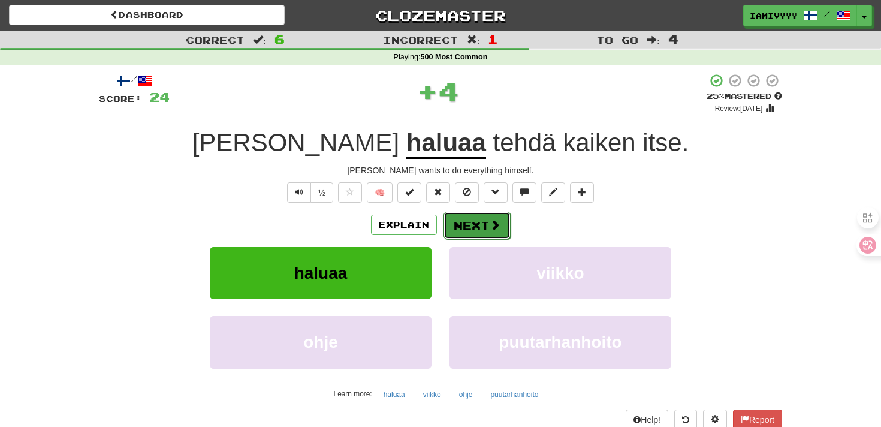
click at [463, 228] on button "Next" at bounding box center [476, 225] width 67 height 28
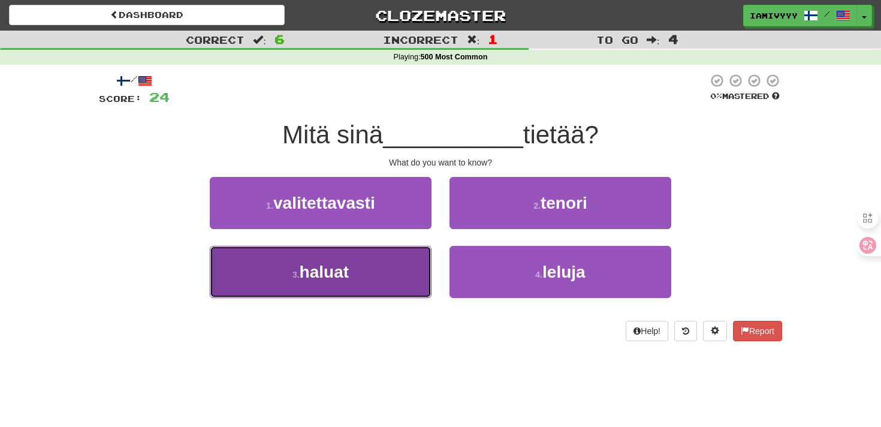
click at [385, 285] on button "3 . haluat" at bounding box center [321, 272] width 222 height 52
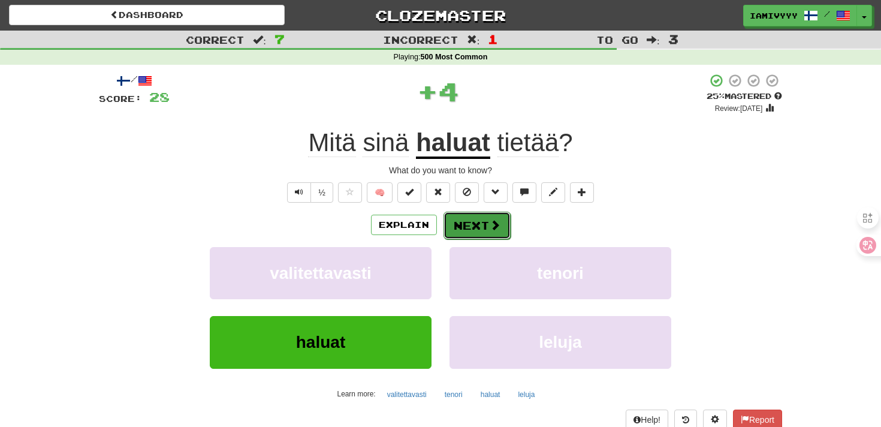
click at [494, 231] on button "Next" at bounding box center [476, 225] width 67 height 28
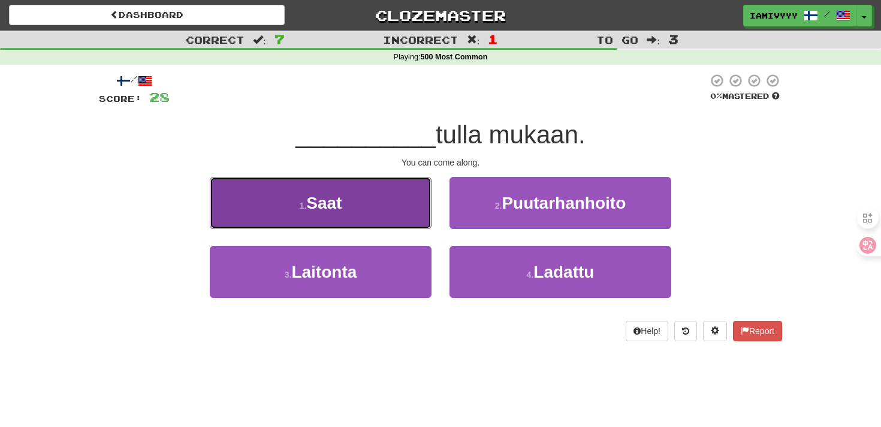
click at [389, 201] on button "1 . Saat" at bounding box center [321, 203] width 222 height 52
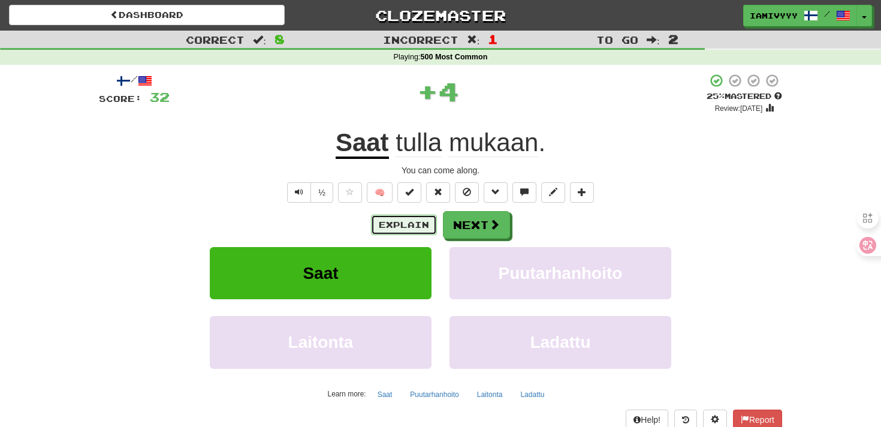
click at [403, 230] on button "Explain" at bounding box center [404, 224] width 66 height 20
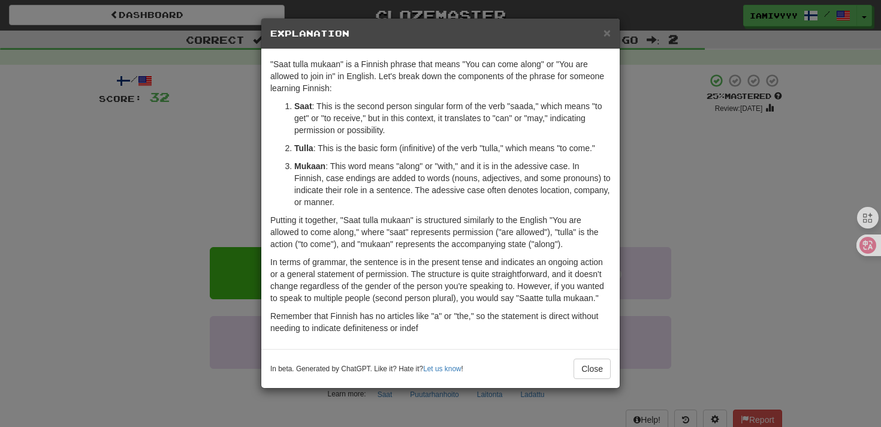
click at [643, 180] on div "× Explanation "Saat tulla mukaan" is a Finnish phrase that means "You can come …" at bounding box center [440, 213] width 881 height 427
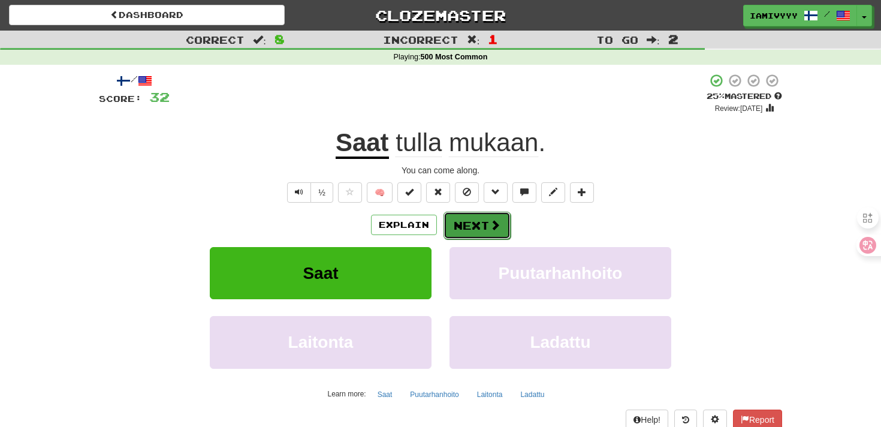
click at [454, 236] on button "Next" at bounding box center [476, 225] width 67 height 28
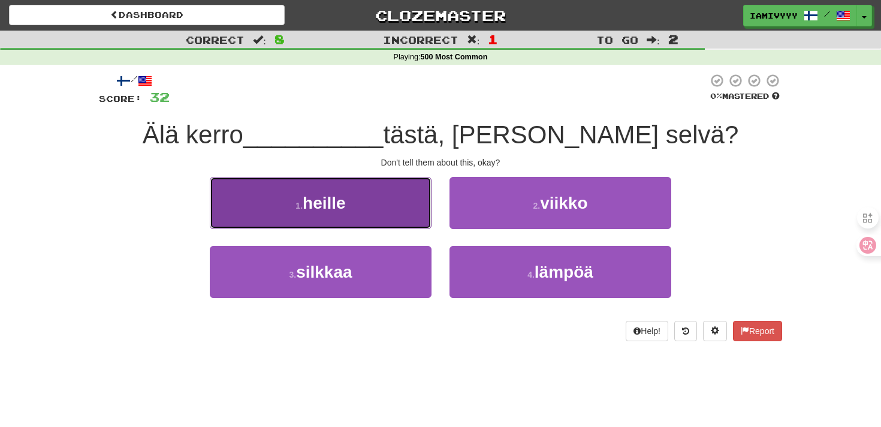
click at [404, 208] on button "1 . heille" at bounding box center [321, 203] width 222 height 52
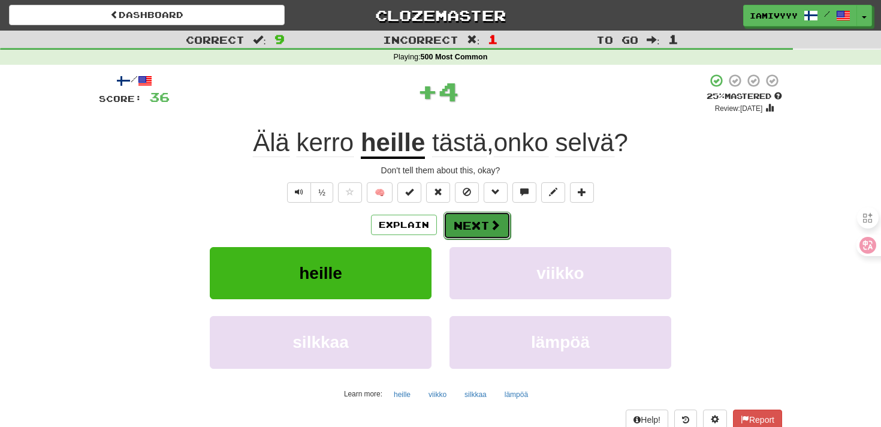
click at [475, 229] on button "Next" at bounding box center [476, 225] width 67 height 28
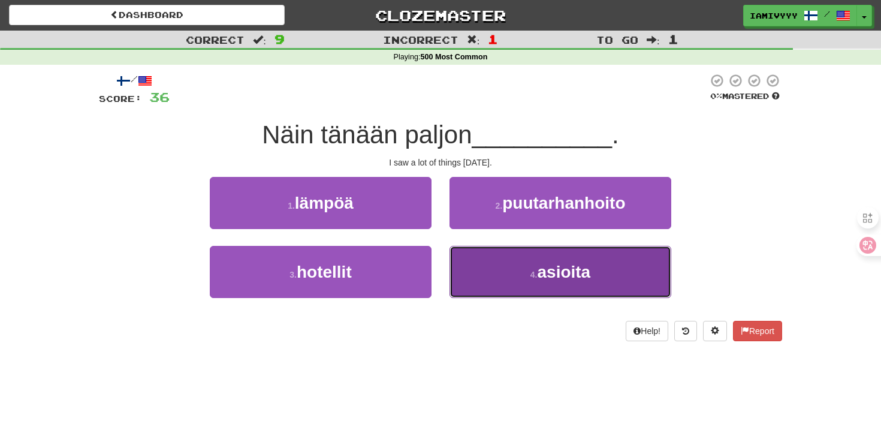
click at [513, 269] on button "4 . asioita" at bounding box center [560, 272] width 222 height 52
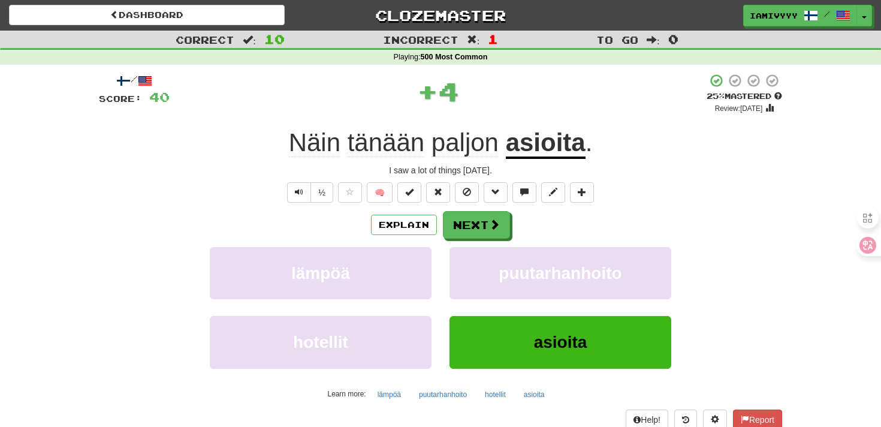
click at [479, 240] on div "Explain Next lämpöä puutarhanhoito hotellit asioita Learn more: lämpöä puutarha…" at bounding box center [440, 307] width 683 height 192
click at [479, 229] on button "Next" at bounding box center [476, 225] width 67 height 28
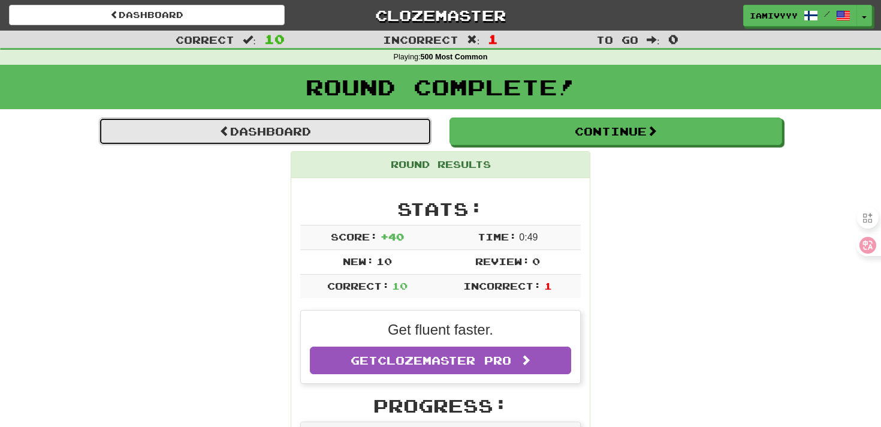
click at [315, 135] on link "Dashboard" at bounding box center [265, 131] width 332 height 28
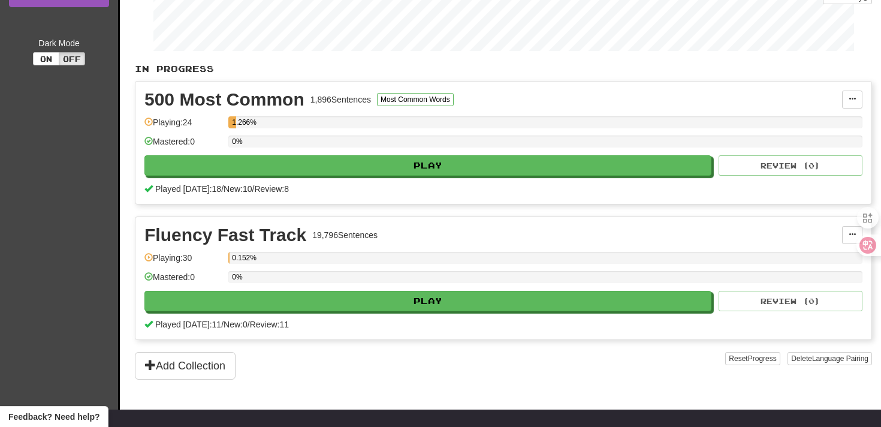
scroll to position [198, 0]
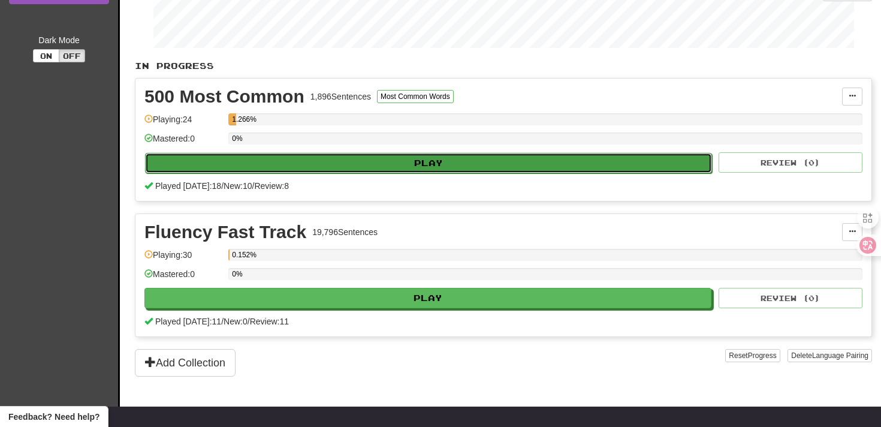
click at [457, 159] on button "Play" at bounding box center [428, 163] width 567 height 20
select select "**"
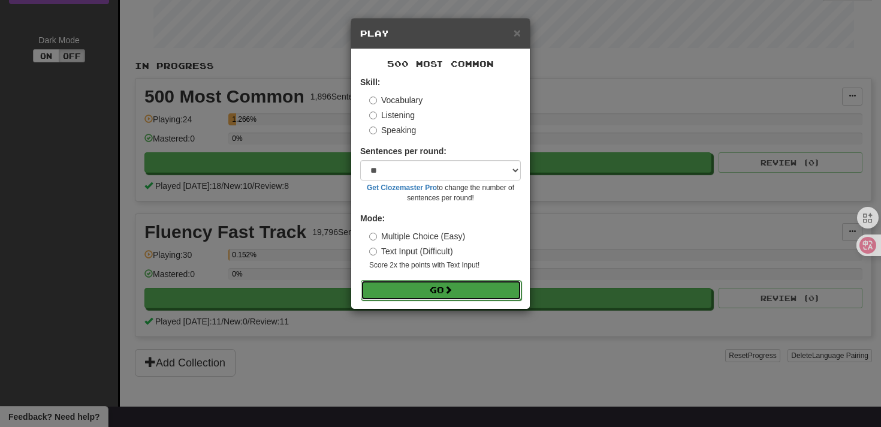
click at [418, 286] on button "Go" at bounding box center [441, 290] width 161 height 20
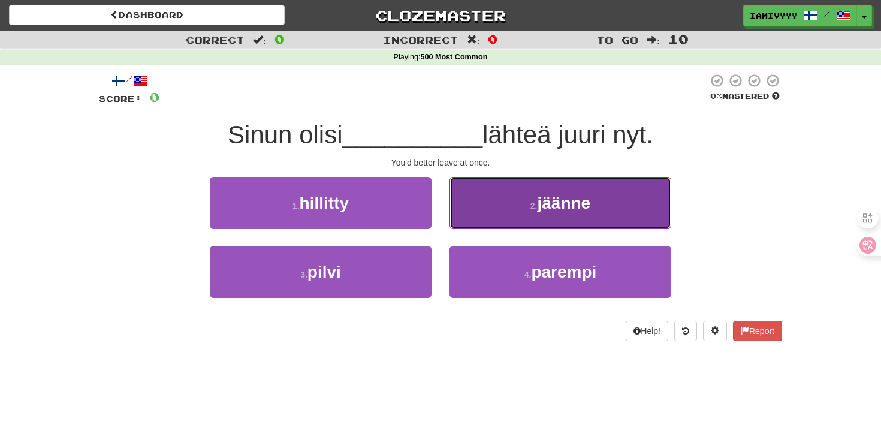
click at [578, 210] on span "jäänne" at bounding box center [563, 203] width 53 height 19
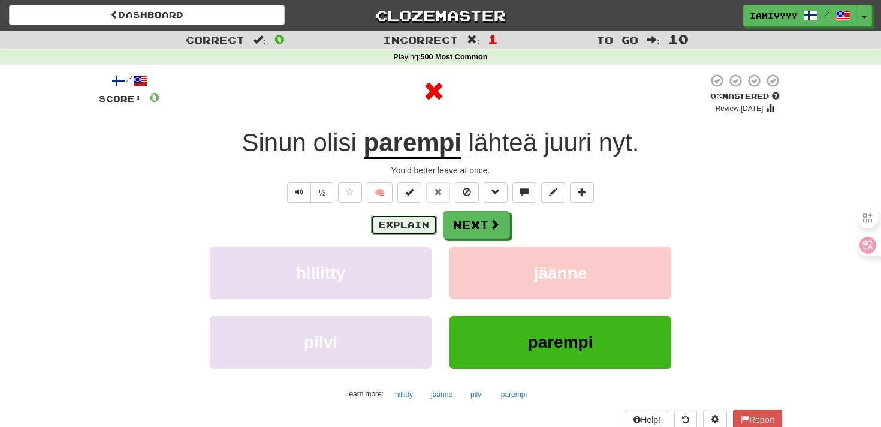
click at [409, 219] on button "Explain" at bounding box center [404, 224] width 66 height 20
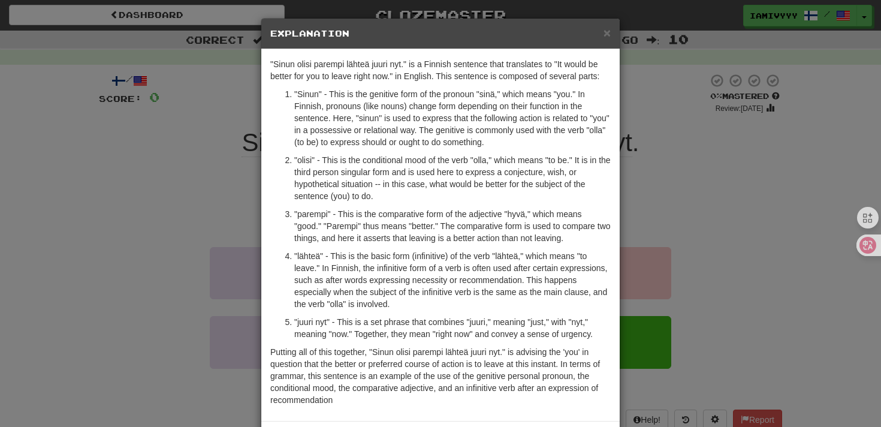
click at [687, 162] on div "× Explanation "Sinun olisi parempi lähteä juuri nyt." is a Finnish sentence tha…" at bounding box center [440, 213] width 881 height 427
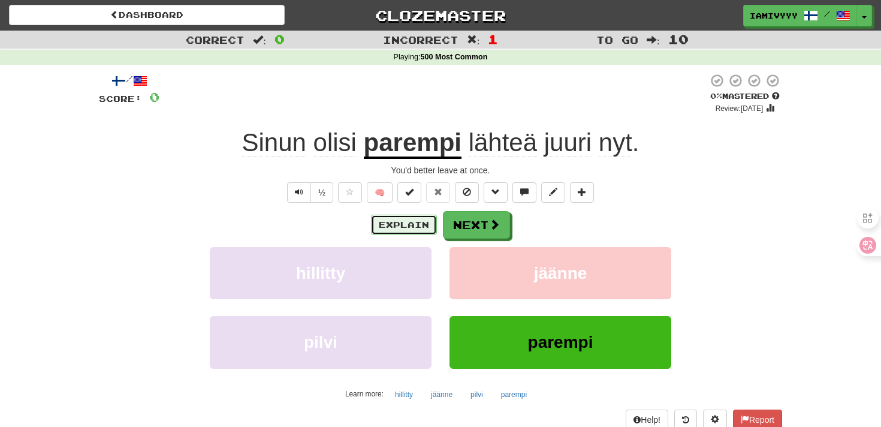
click at [389, 227] on button "Explain" at bounding box center [404, 224] width 66 height 20
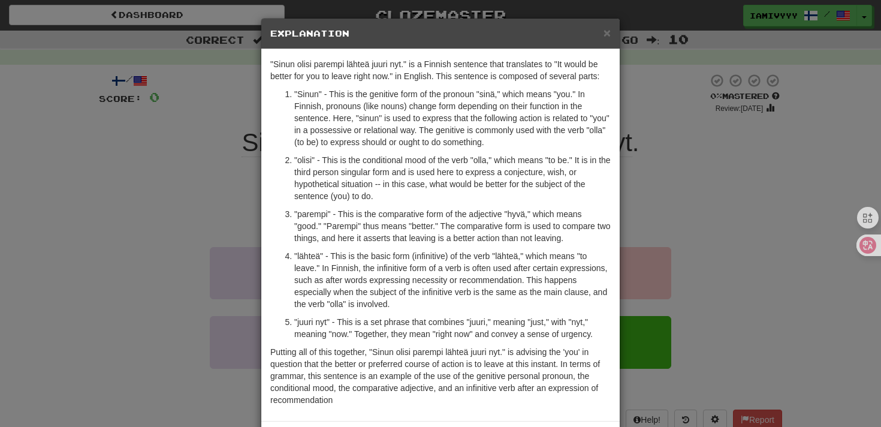
click at [746, 152] on div "× Explanation "Sinun olisi parempi lähteä juuri nyt." is a Finnish sentence tha…" at bounding box center [440, 213] width 881 height 427
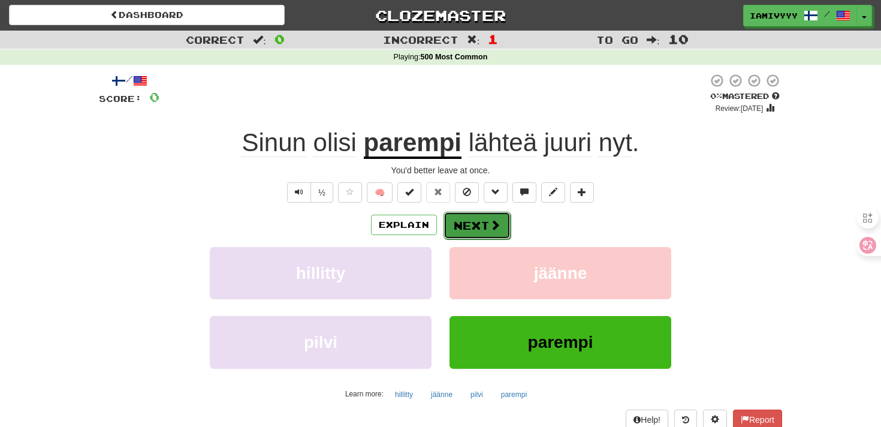
click at [494, 225] on span at bounding box center [494, 224] width 11 height 11
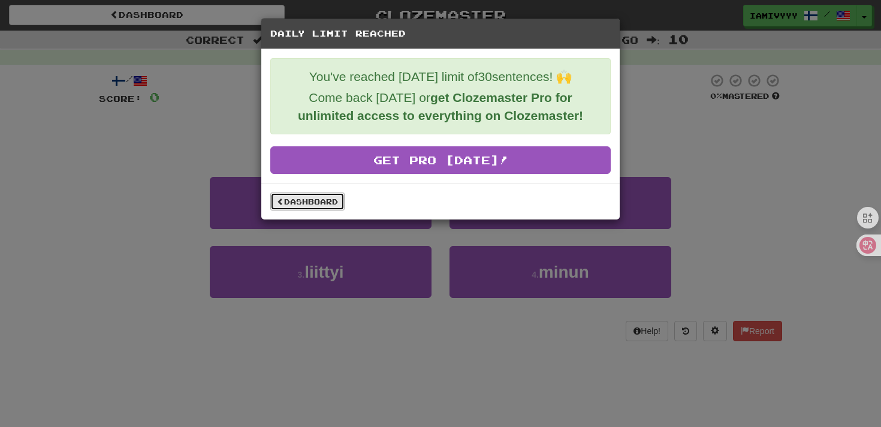
click at [327, 205] on link "Dashboard" at bounding box center [307, 201] width 74 height 18
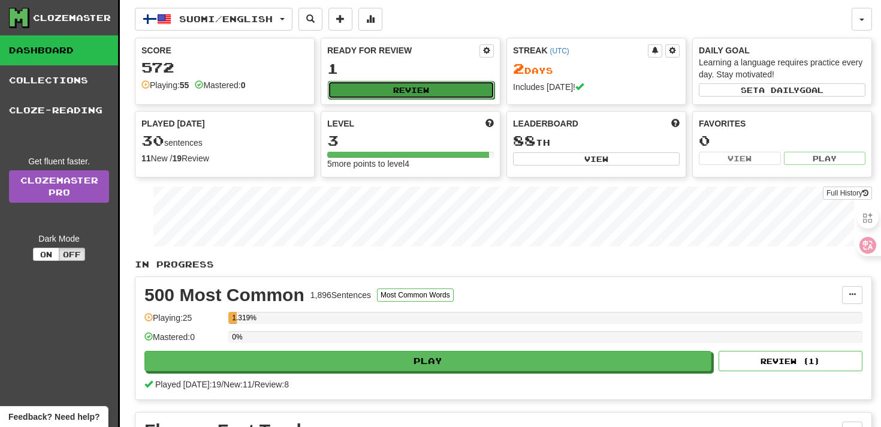
click at [384, 94] on button "Review" at bounding box center [411, 90] width 167 height 18
select select "**"
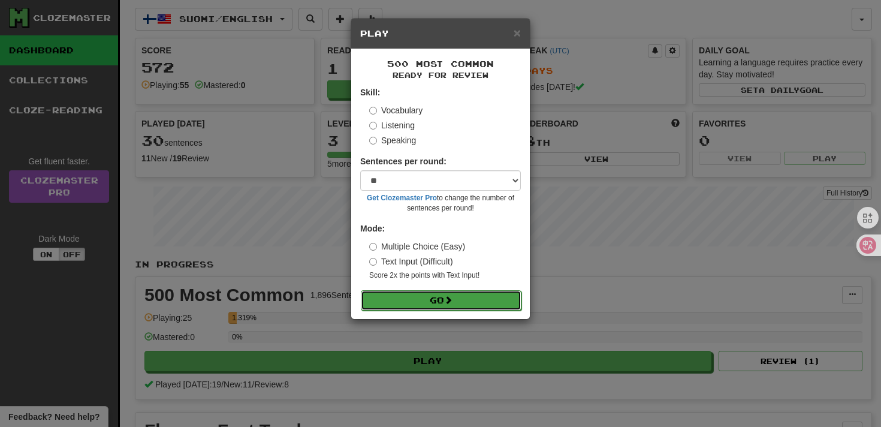
click at [396, 304] on button "Go" at bounding box center [441, 300] width 161 height 20
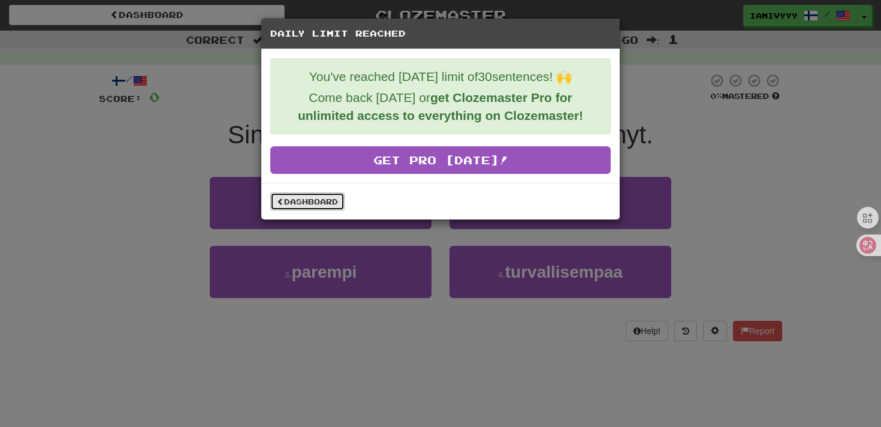
click at [319, 203] on link "Dashboard" at bounding box center [307, 201] width 74 height 18
